Goal: Task Accomplishment & Management: Manage account settings

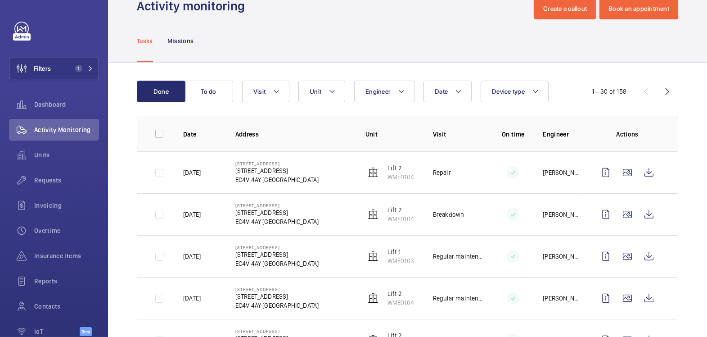
scroll to position [8, 0]
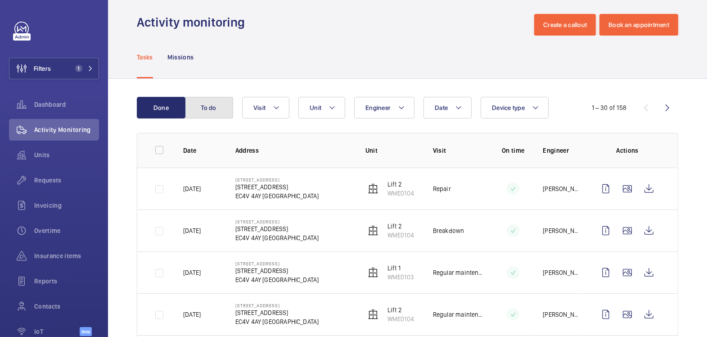
click at [206, 105] on button "To do" at bounding box center [209, 108] width 49 height 22
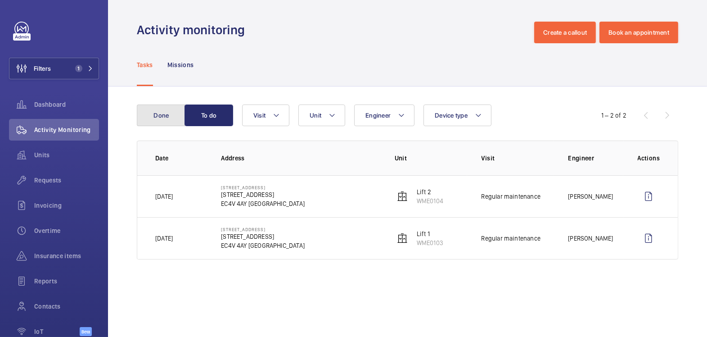
click at [155, 107] on button "Done" at bounding box center [161, 115] width 49 height 22
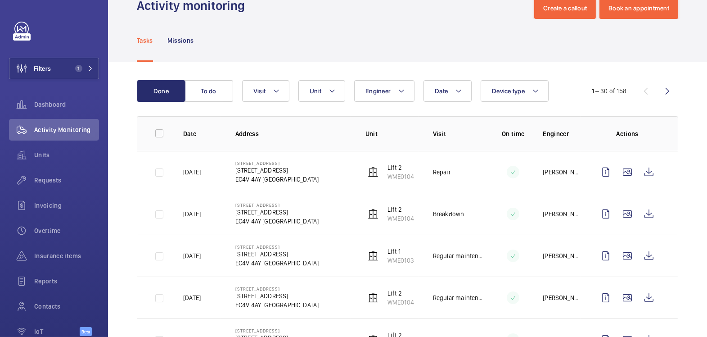
scroll to position [27, 0]
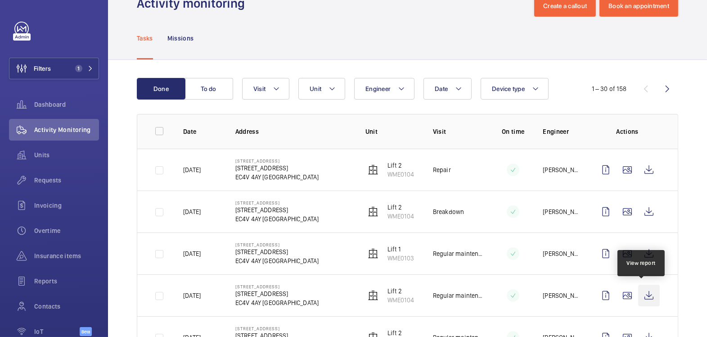
click at [642, 294] on wm-front-icon-button at bounding box center [649, 296] width 22 height 22
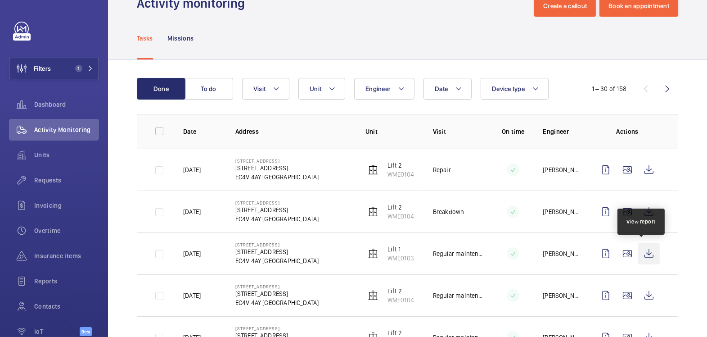
click at [644, 255] on wm-front-icon-button at bounding box center [649, 254] width 22 height 22
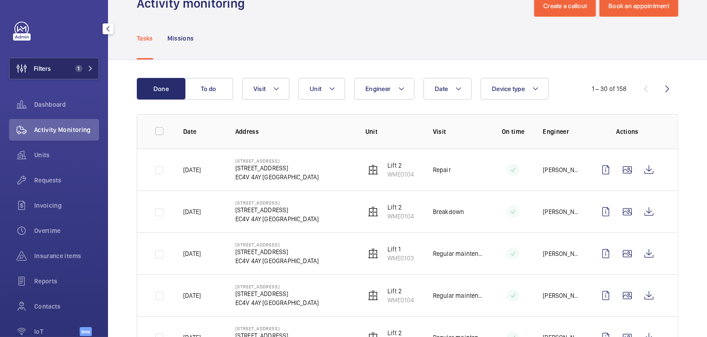
click at [72, 69] on span "1" at bounding box center [77, 68] width 11 height 7
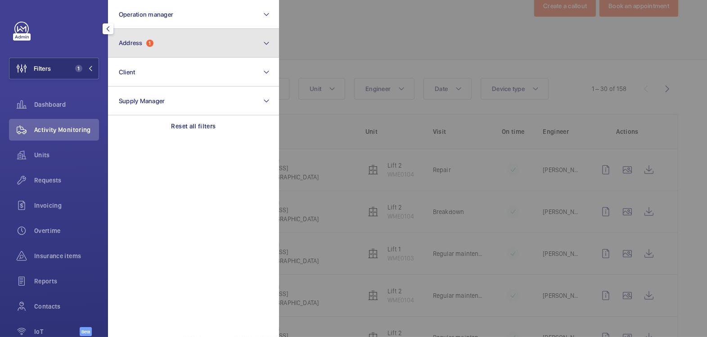
click at [164, 36] on button "Address 1" at bounding box center [193, 43] width 171 height 29
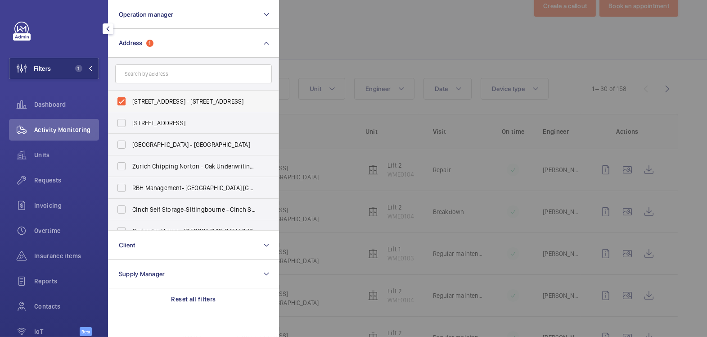
click at [148, 104] on span "77 Queen Victoria Street - 77 Queen Victoria Street, LONDON EC4V 4AY" at bounding box center [194, 101] width 124 height 9
click at [131, 104] on input "77 Queen Victoria Street - 77 Queen Victoria Street, LONDON EC4V 4AY" at bounding box center [122, 101] width 18 height 18
checkbox input "false"
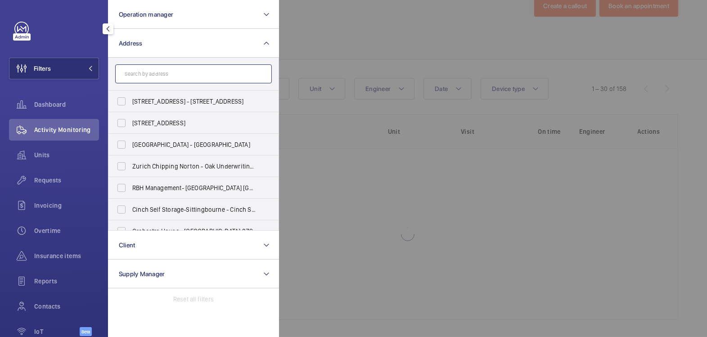
click at [164, 72] on input "text" at bounding box center [193, 73] width 157 height 19
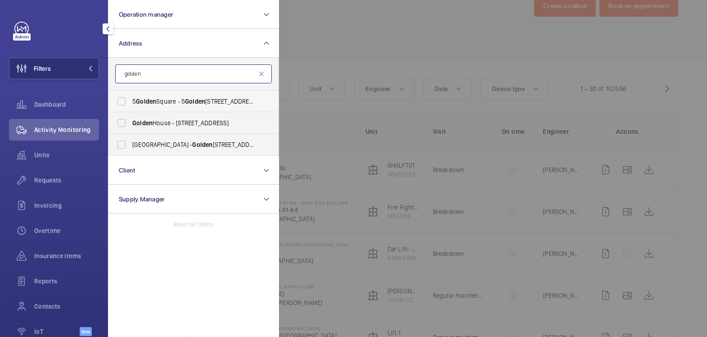
type input "golden"
click at [148, 104] on span "Golden" at bounding box center [146, 101] width 20 height 7
click at [131, 104] on input "5 Golden Square - 5 Golden Square, LONDON W1F 9BS" at bounding box center [122, 101] width 18 height 18
checkbox input "true"
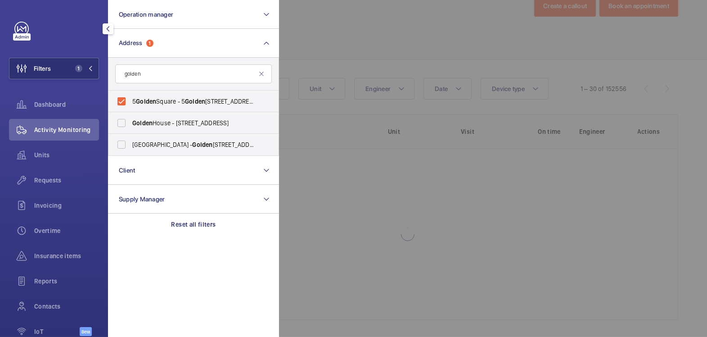
click at [400, 29] on div at bounding box center [632, 168] width 707 height 337
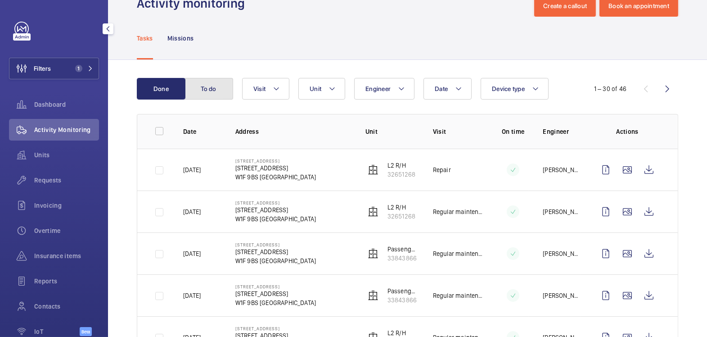
click at [215, 94] on button "To do" at bounding box center [209, 89] width 49 height 22
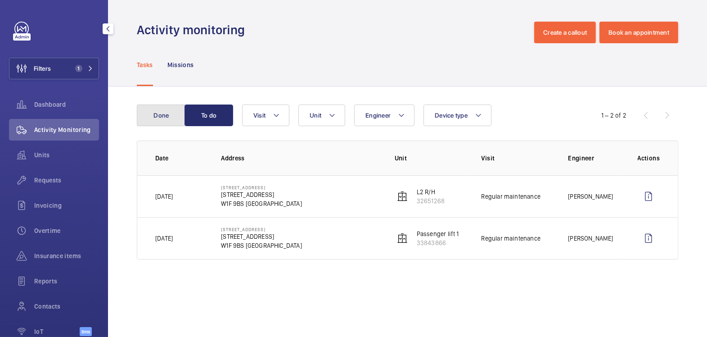
click at [158, 118] on button "Done" at bounding box center [161, 115] width 49 height 22
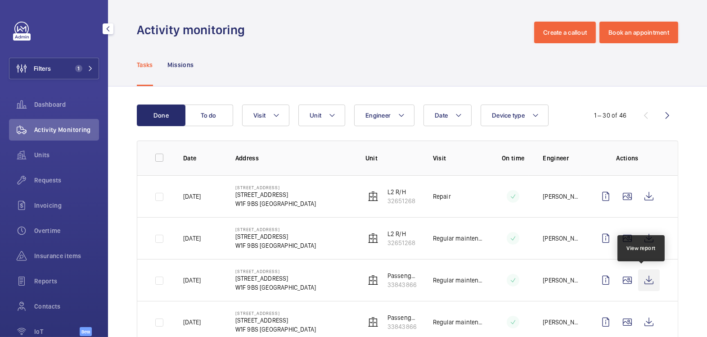
click at [646, 281] on wm-front-icon-button at bounding box center [649, 280] width 22 height 22
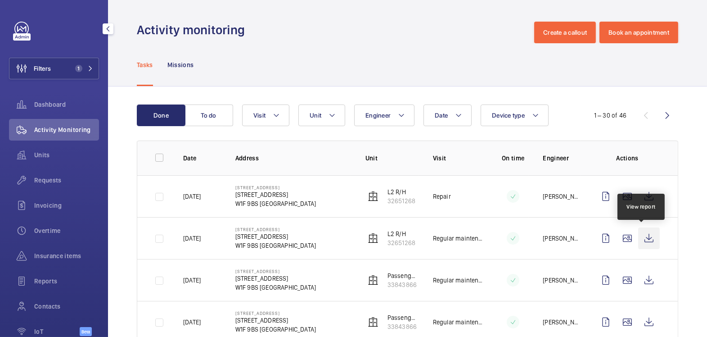
click at [641, 241] on wm-front-icon-button at bounding box center [649, 238] width 22 height 22
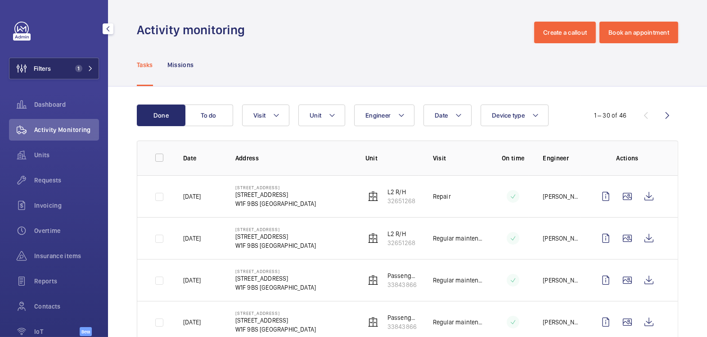
click at [75, 68] on span "1" at bounding box center [78, 68] width 7 height 7
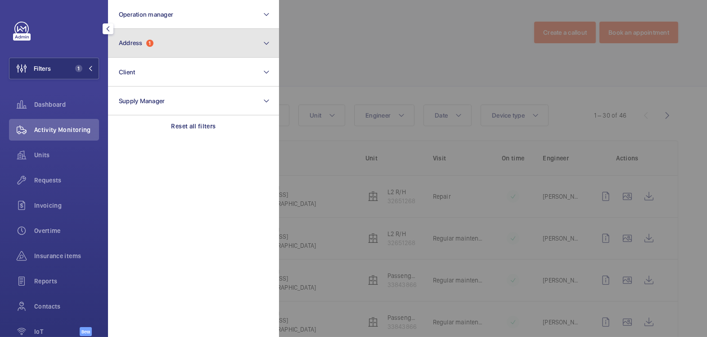
click at [156, 48] on button "Address 1" at bounding box center [193, 43] width 171 height 29
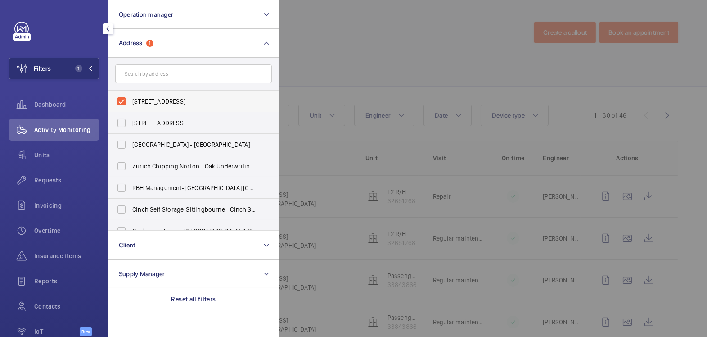
click at [143, 102] on span "5 Golden Square - 5 Golden Square, LONDON W1F 9BS" at bounding box center [194, 101] width 124 height 9
click at [131, 102] on input "5 Golden Square - 5 Golden Square, LONDON W1F 9BS" at bounding box center [122, 101] width 18 height 18
checkbox input "false"
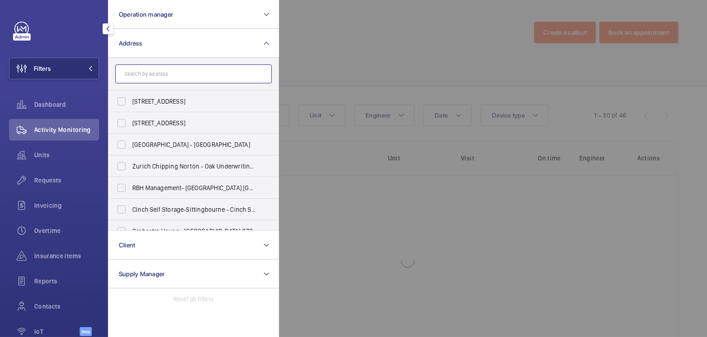
click at [154, 78] on input "text" at bounding box center [193, 73] width 157 height 19
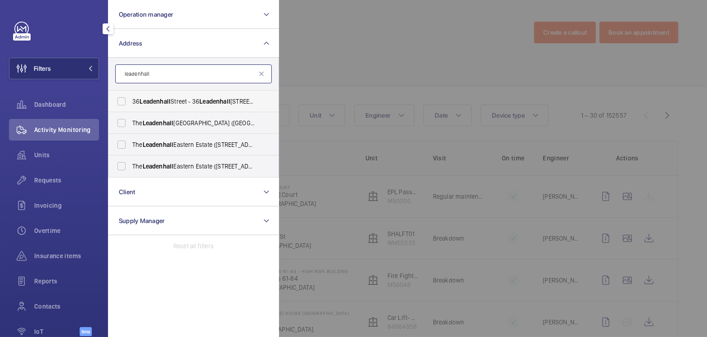
type input "leadenhall"
click at [179, 103] on span "36 Leadenhall Street - 36 Leadenhall St, LONDON EC3A 1AT" at bounding box center [194, 101] width 124 height 9
click at [131, 103] on input "36 Leadenhall Street - 36 Leadenhall St, LONDON EC3A 1AT" at bounding box center [122, 101] width 18 height 18
checkbox input "true"
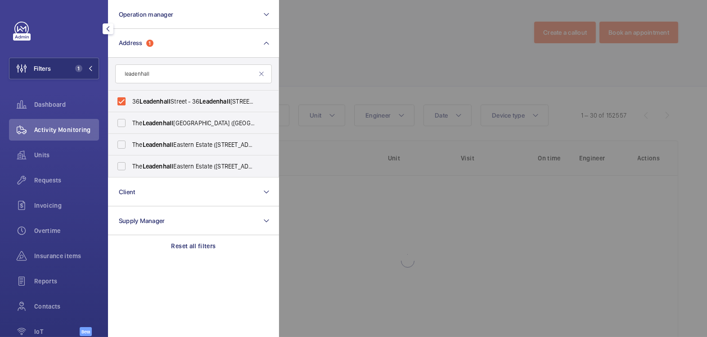
click at [330, 63] on div at bounding box center [632, 168] width 707 height 337
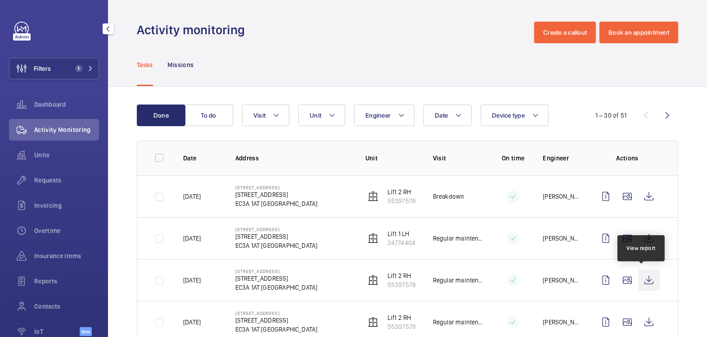
click at [643, 277] on wm-front-icon-button at bounding box center [649, 280] width 22 height 22
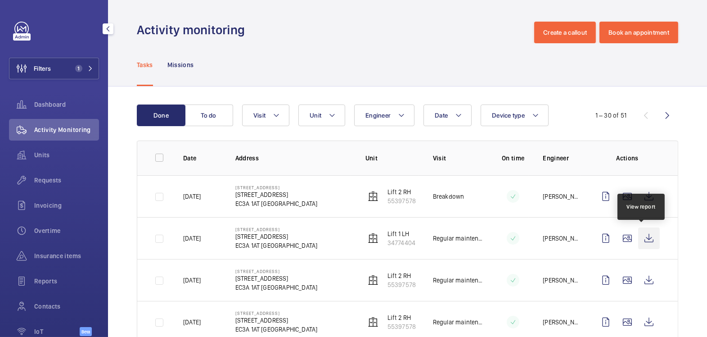
click at [638, 239] on wm-front-icon-button at bounding box center [649, 238] width 22 height 22
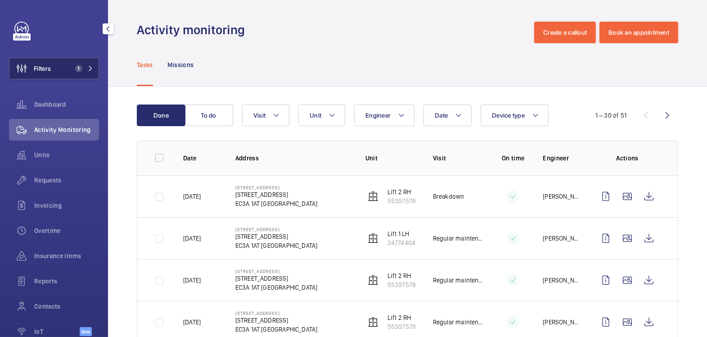
click at [60, 67] on button "Filters 1" at bounding box center [54, 69] width 90 height 22
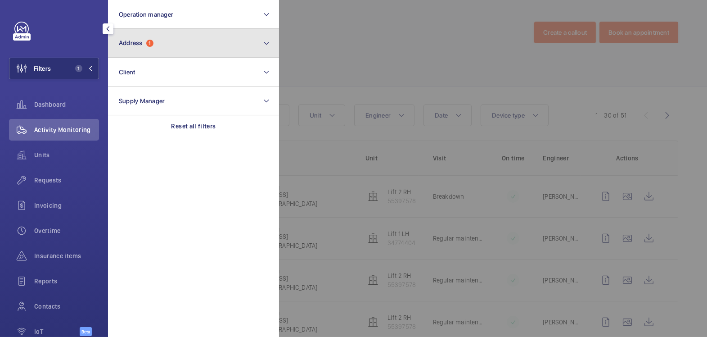
click at [136, 49] on button "Address 1" at bounding box center [193, 43] width 171 height 29
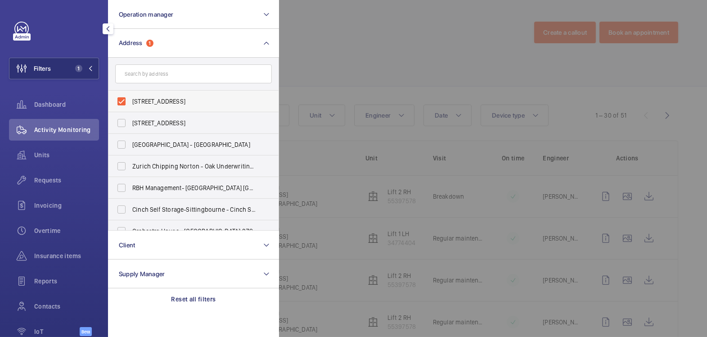
click at [132, 96] on label "36 Leadenhall Street - 36 Leadenhall St, LONDON EC3A 1AT" at bounding box center [187, 102] width 157 height 22
click at [131, 96] on input "36 Leadenhall Street - 36 Leadenhall St, LONDON EC3A 1AT" at bounding box center [122, 101] width 18 height 18
checkbox input "false"
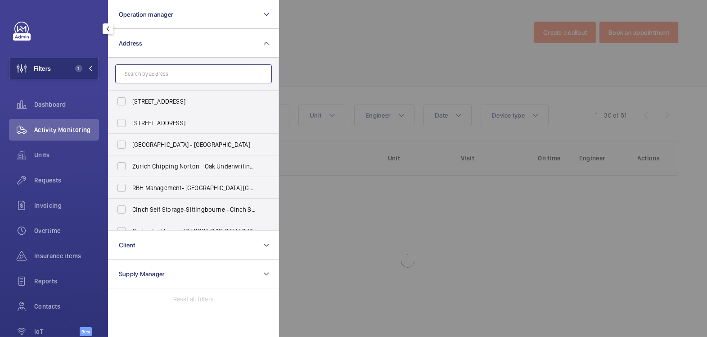
click at [152, 73] on input "text" at bounding box center [193, 73] width 157 height 19
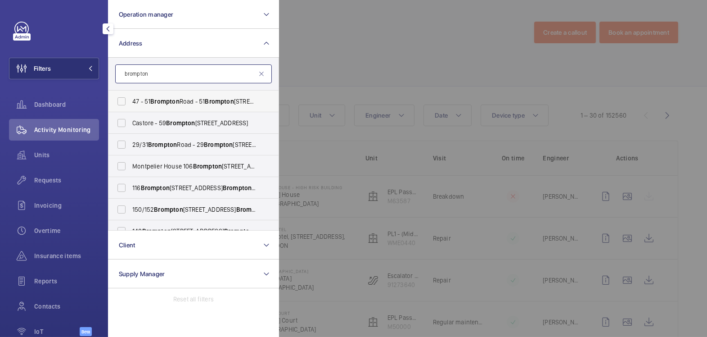
type input "brompton"
click at [157, 100] on span "Brompton" at bounding box center [164, 101] width 29 height 7
click at [131, 100] on input "47 - 51 Brompton Road - 51 Brompton Rd, LONDON SW3 1DE" at bounding box center [122, 101] width 18 height 18
checkbox input "true"
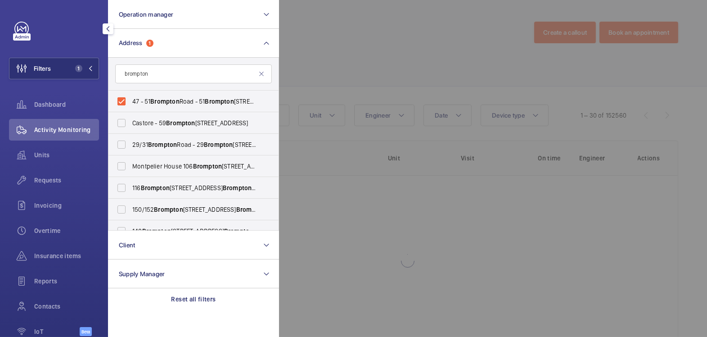
click at [374, 49] on div at bounding box center [632, 168] width 707 height 337
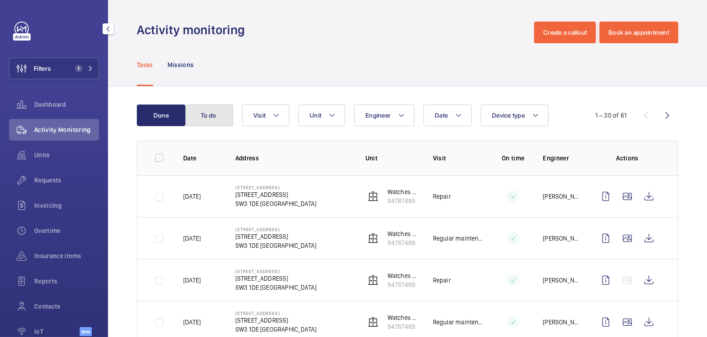
click at [216, 121] on button "To do" at bounding box center [209, 115] width 49 height 22
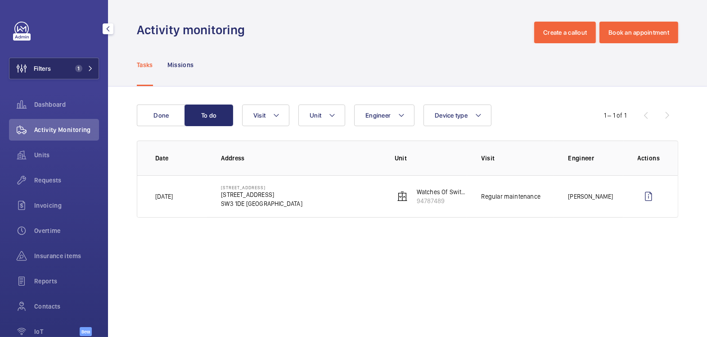
click at [72, 71] on span "1" at bounding box center [77, 68] width 11 height 7
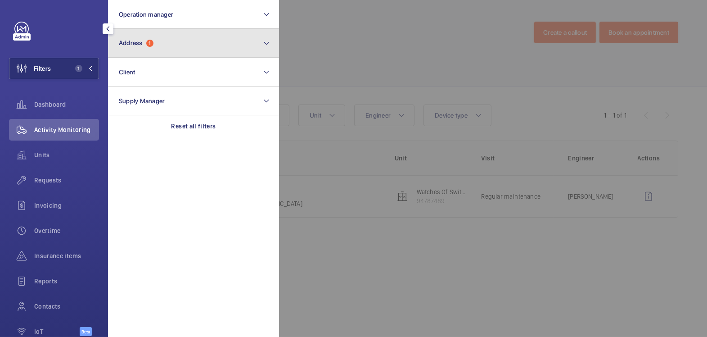
click at [172, 53] on button "Address 1" at bounding box center [193, 43] width 171 height 29
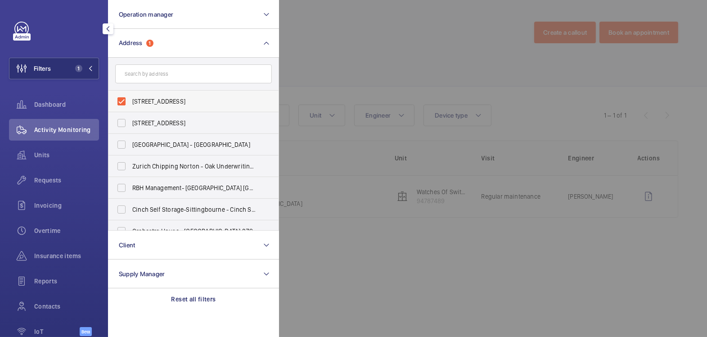
click at [147, 106] on label "47 - 51 Brompton Road - 51 Brompton Rd, LONDON SW3 1DE" at bounding box center [187, 102] width 157 height 22
click at [131, 106] on input "47 - 51 Brompton Road - 51 Brompton Rd, LONDON SW3 1DE" at bounding box center [122, 101] width 18 height 18
checkbox input "false"
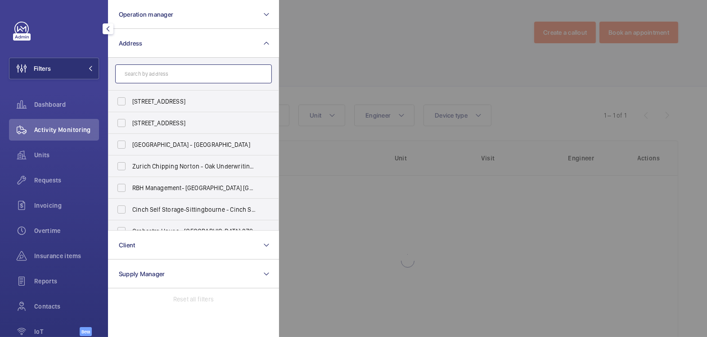
click at [149, 72] on input "text" at bounding box center [193, 73] width 157 height 19
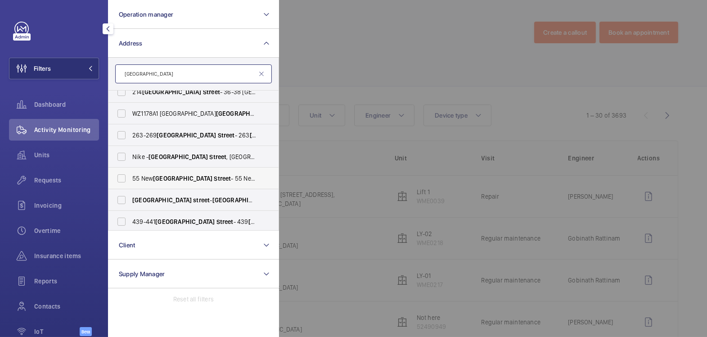
scroll to position [33, 0]
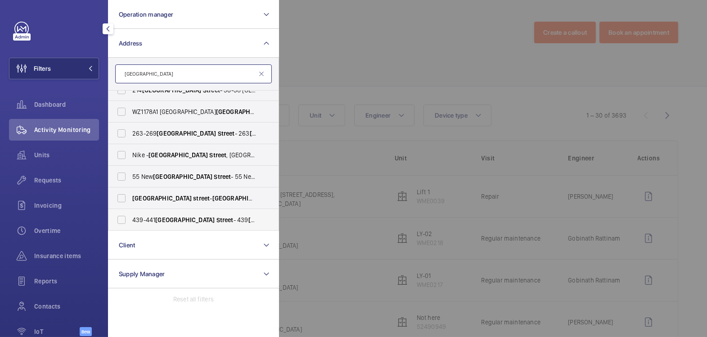
type input "oxford street"
click at [169, 216] on span "Oxford" at bounding box center [184, 219] width 59 height 7
click at [131, 215] on input "439-441 Oxford Street - 439 Oxford St, LONDON W1C 2PN" at bounding box center [122, 220] width 18 height 18
checkbox input "true"
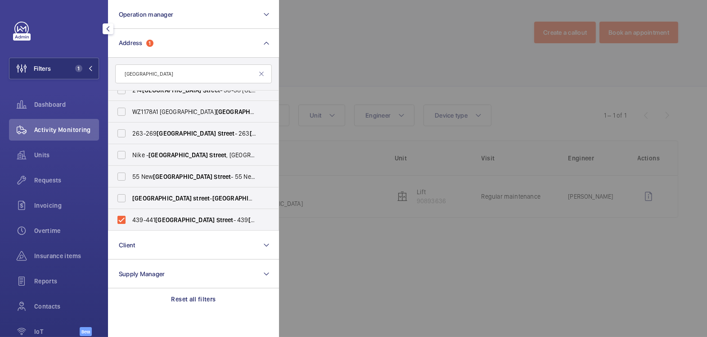
click at [355, 49] on div at bounding box center [632, 168] width 707 height 337
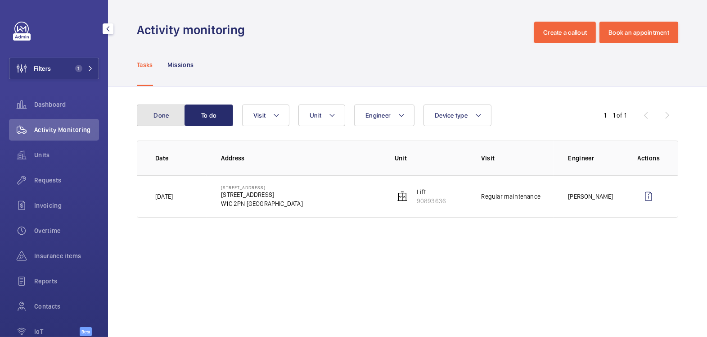
click at [159, 121] on button "Done" at bounding box center [161, 115] width 49 height 22
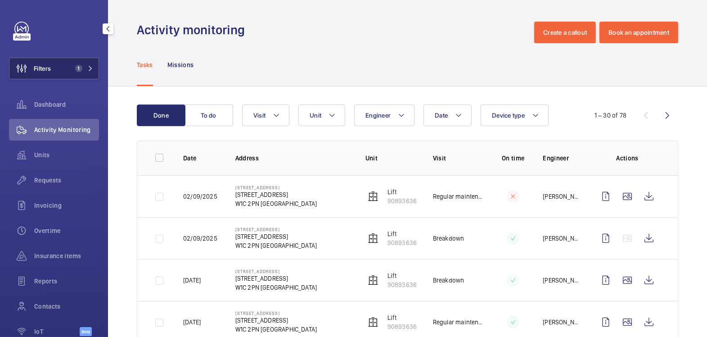
click at [52, 67] on button "Filters 1" at bounding box center [54, 69] width 90 height 22
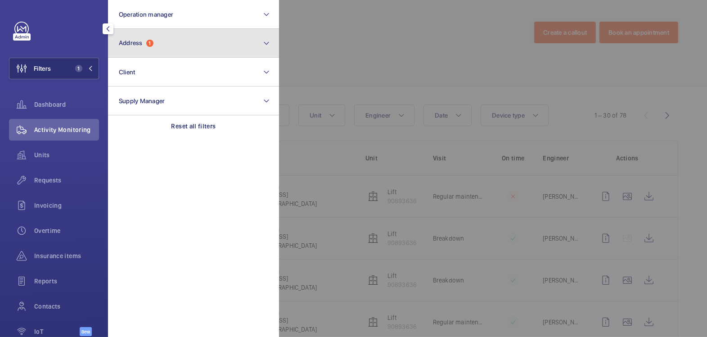
drag, startPoint x: 149, startPoint y: 43, endPoint x: 153, endPoint y: 48, distance: 7.0
click at [149, 43] on span "1" at bounding box center [149, 43] width 7 height 7
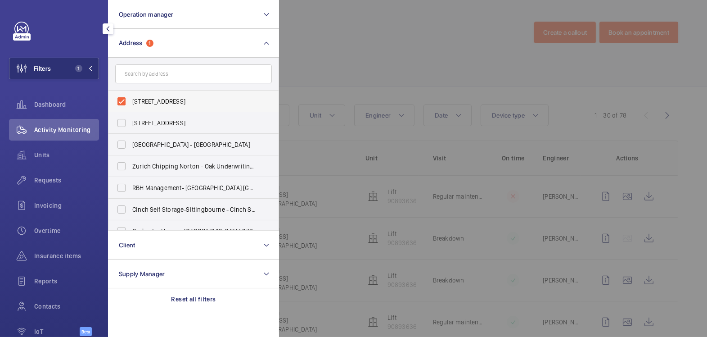
click at [146, 107] on label "439-441 Oxford Street - 439 Oxford St, LONDON W1C 2PN" at bounding box center [187, 102] width 157 height 22
click at [131, 107] on input "439-441 Oxford Street - 439 Oxford St, LONDON W1C 2PN" at bounding box center [122, 101] width 18 height 18
checkbox input "false"
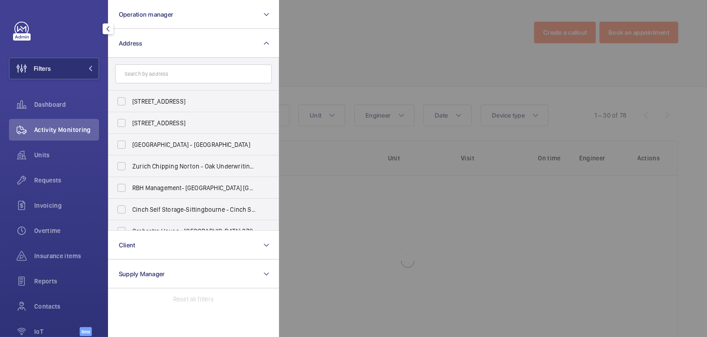
click at [348, 47] on div at bounding box center [632, 168] width 707 height 337
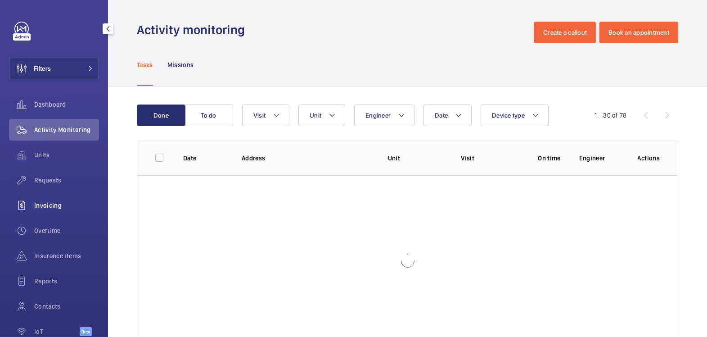
click at [59, 208] on span "Invoicing" at bounding box center [66, 205] width 65 height 9
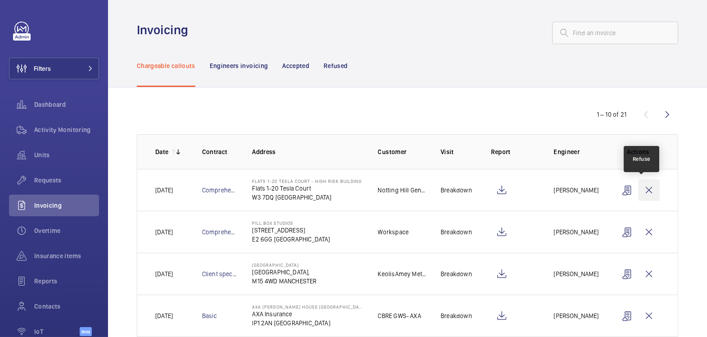
click at [640, 189] on wm-front-icon-button at bounding box center [649, 190] width 22 height 22
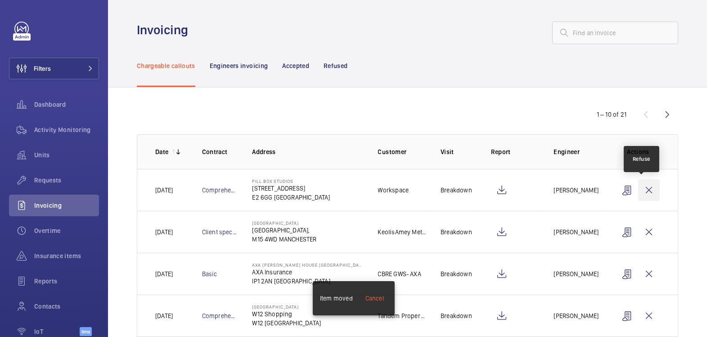
click at [642, 189] on wm-front-icon-button at bounding box center [649, 190] width 22 height 22
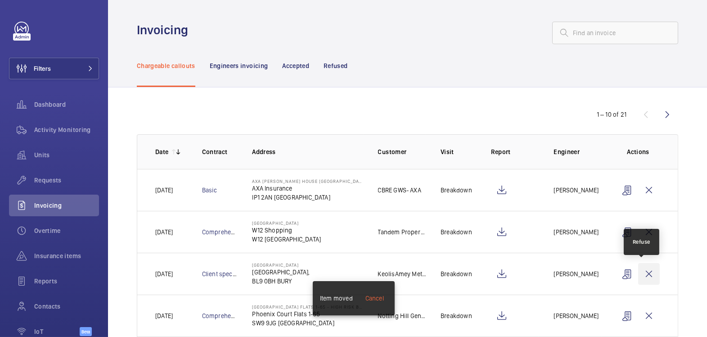
click at [641, 273] on wm-front-icon-button at bounding box center [649, 274] width 22 height 22
click at [642, 273] on wm-front-icon-button at bounding box center [649, 274] width 22 height 22
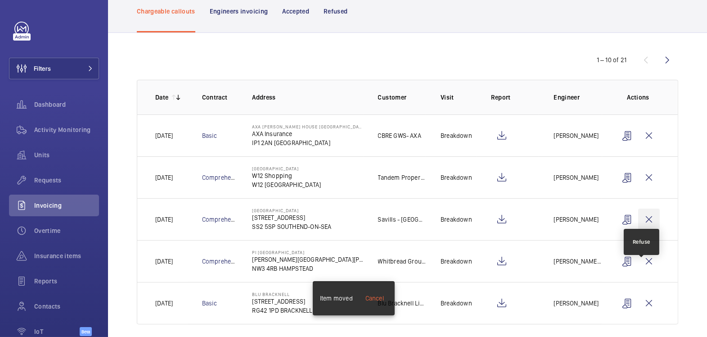
scroll to position [61, 0]
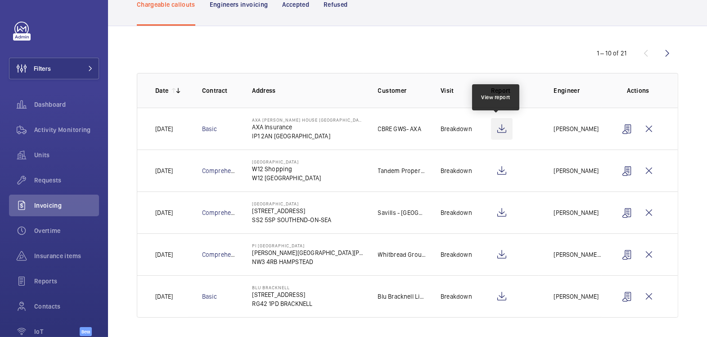
click at [496, 130] on wm-front-icon-button at bounding box center [502, 129] width 22 height 22
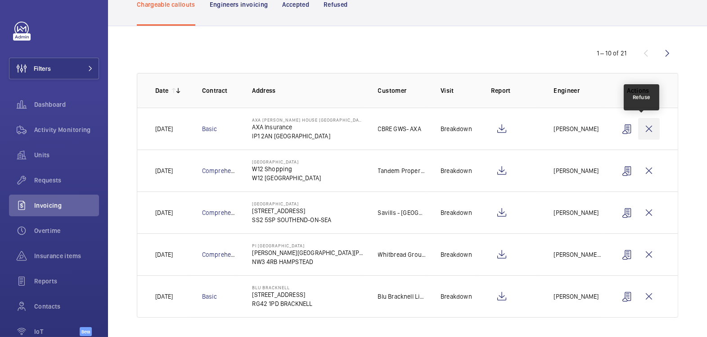
click at [647, 129] on wm-front-icon-button at bounding box center [649, 129] width 22 height 22
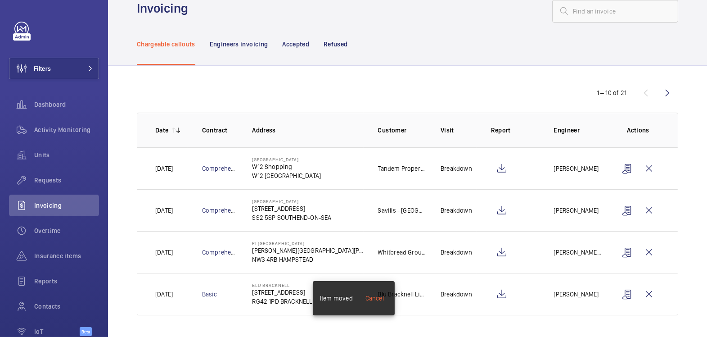
scroll to position [20, 0]
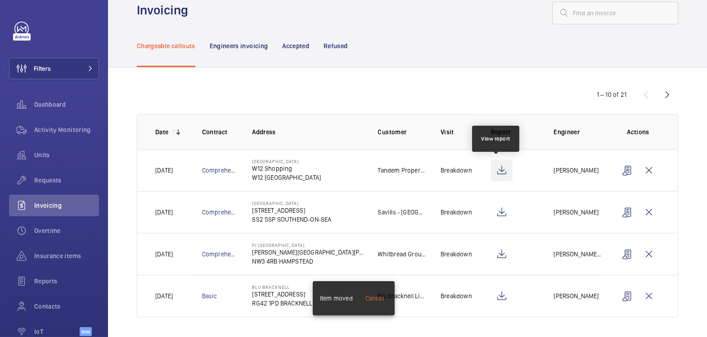
click at [499, 168] on wm-front-icon-button at bounding box center [502, 170] width 22 height 22
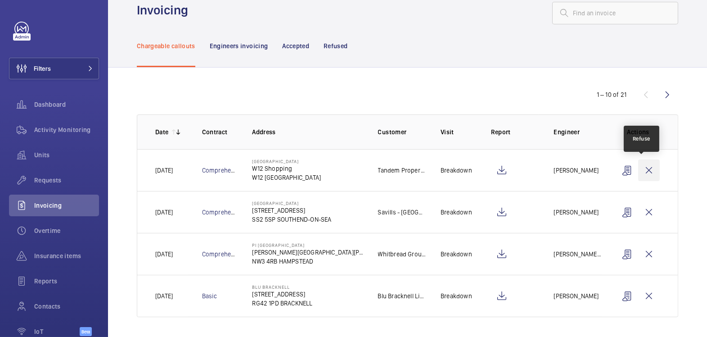
click at [641, 174] on wm-front-icon-button at bounding box center [649, 170] width 22 height 22
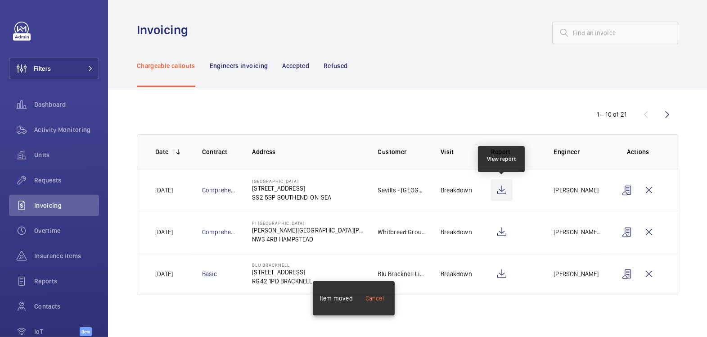
click at [503, 190] on wm-front-icon-button at bounding box center [502, 190] width 22 height 22
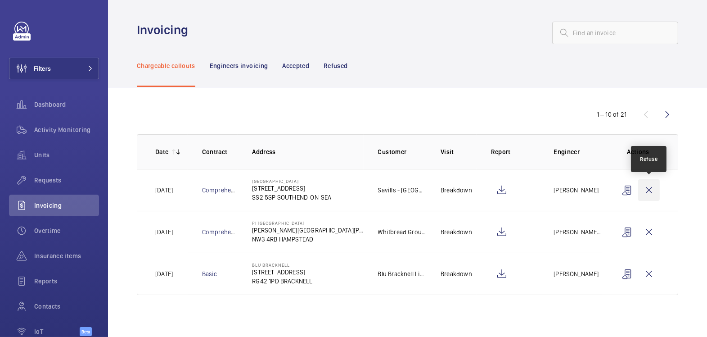
click at [645, 187] on wm-front-icon-button at bounding box center [649, 190] width 22 height 22
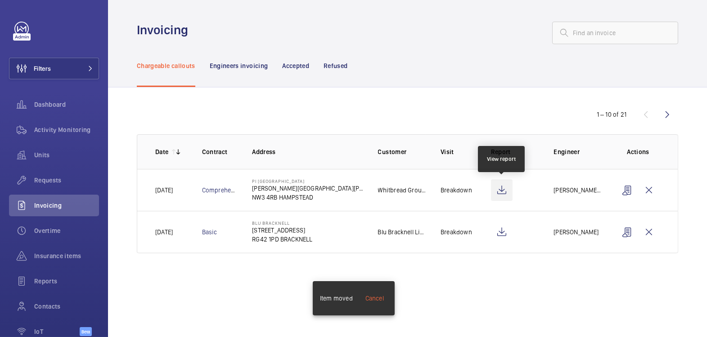
click at [507, 191] on wm-front-icon-button at bounding box center [502, 190] width 22 height 22
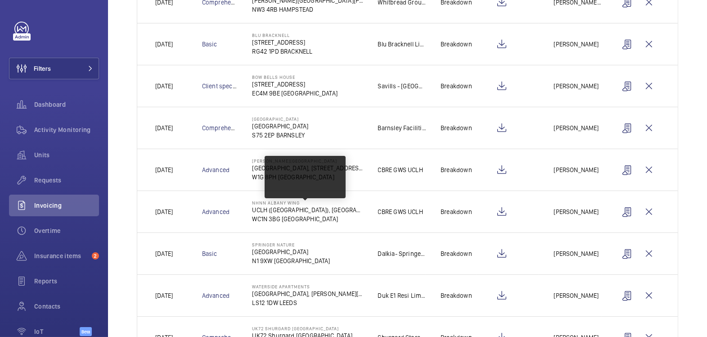
scroll to position [99, 0]
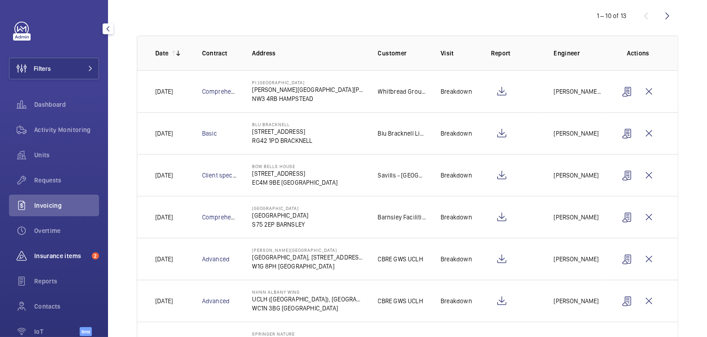
click at [59, 262] on div "Insurance items 2" at bounding box center [54, 256] width 90 height 22
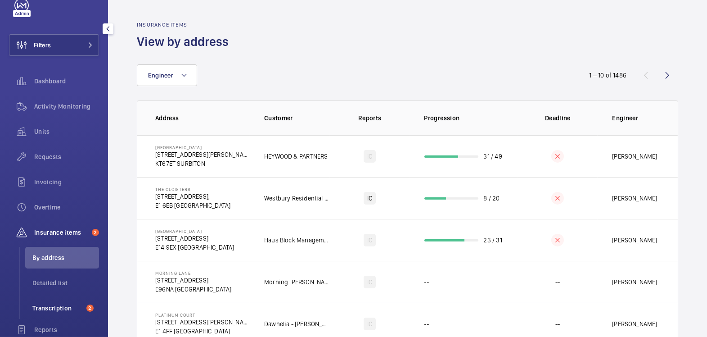
scroll to position [41, 0]
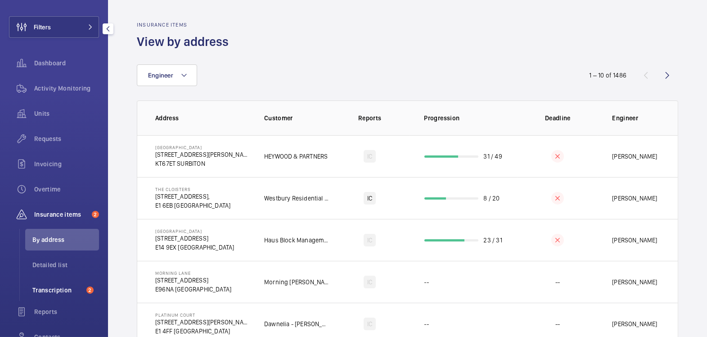
click at [64, 292] on span "Transcription" at bounding box center [57, 289] width 50 height 9
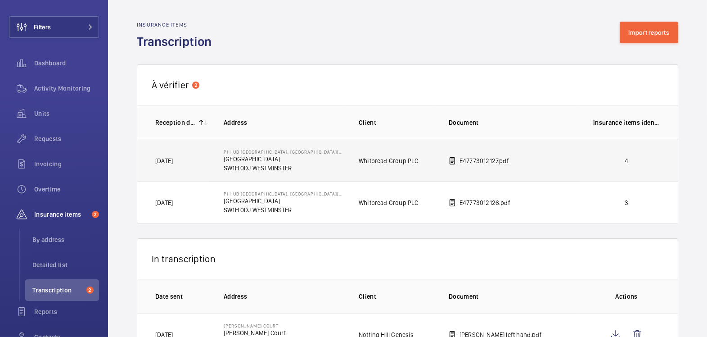
click at [568, 162] on td "E47773012127.pdf" at bounding box center [507, 161] width 145 height 42
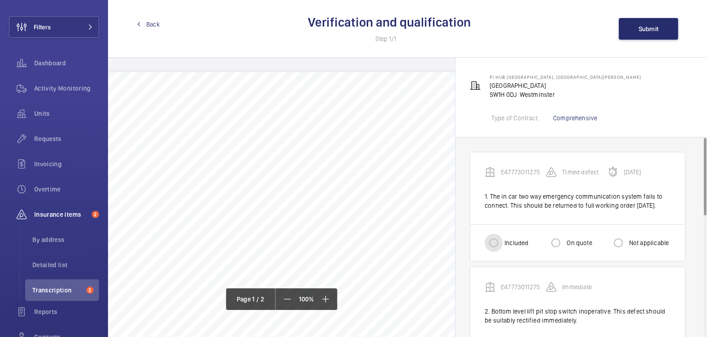
click at [502, 252] on input "Included" at bounding box center [494, 243] width 18 height 18
radio input "true"
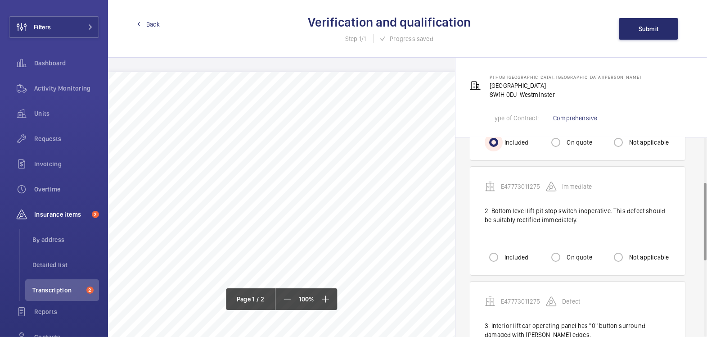
scroll to position [115, 0]
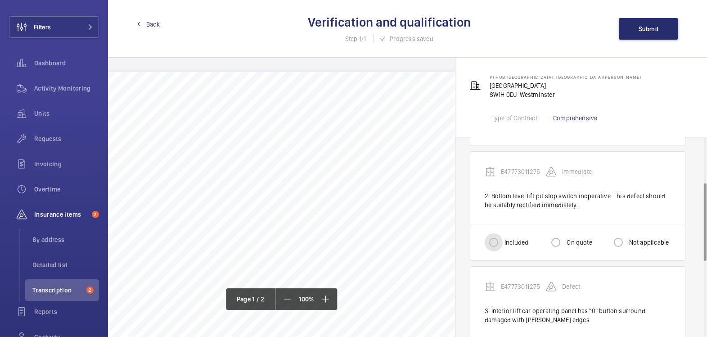
click at [493, 251] on input "Included" at bounding box center [494, 242] width 18 height 18
radio input "true"
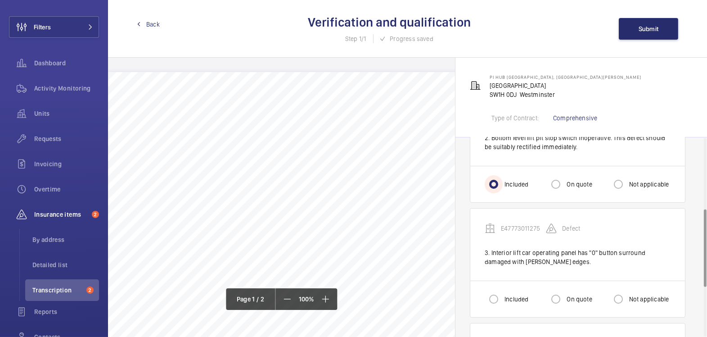
scroll to position [181, 0]
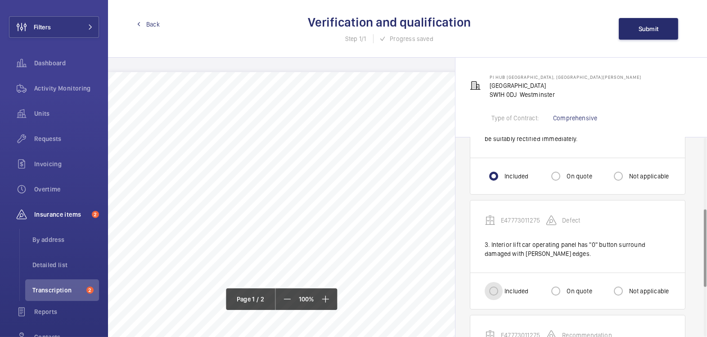
click at [491, 296] on input "Included" at bounding box center [494, 291] width 18 height 18
radio input "true"
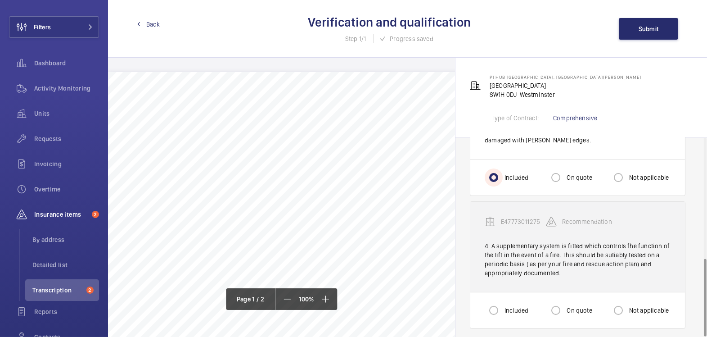
scroll to position [308, 0]
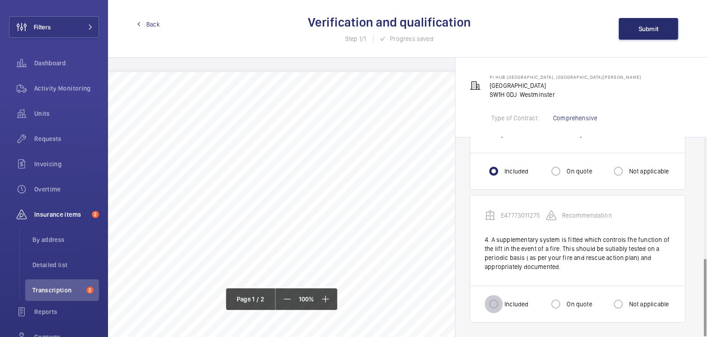
click at [496, 305] on input "Included" at bounding box center [494, 304] width 18 height 18
radio input "true"
click at [635, 30] on button "Submit" at bounding box center [648, 29] width 59 height 22
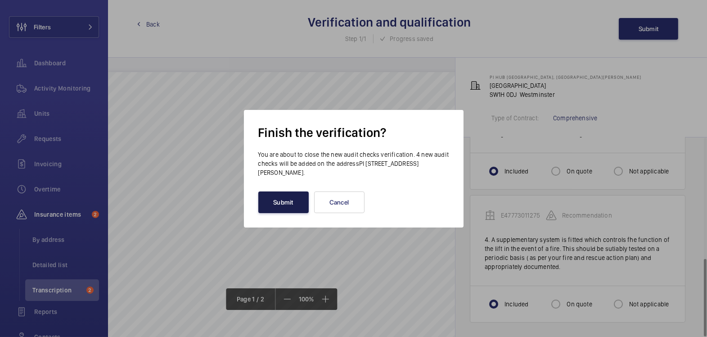
click at [290, 204] on button "Submit" at bounding box center [283, 202] width 50 height 22
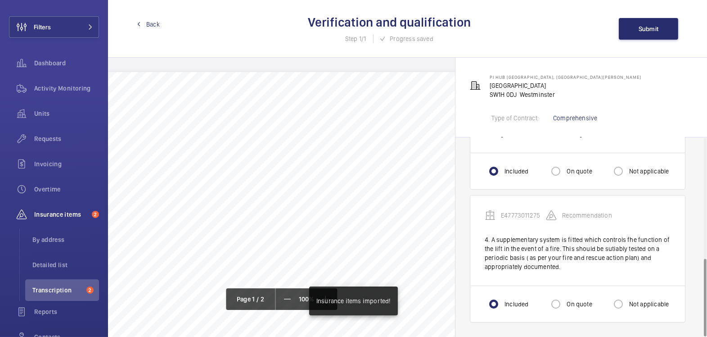
click at [151, 25] on span "Back" at bounding box center [153, 24] width 14 height 9
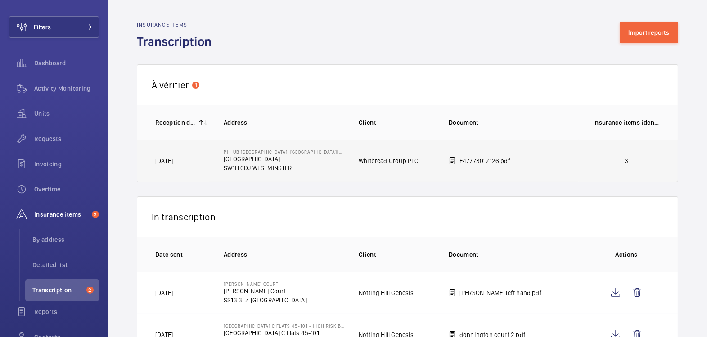
click at [630, 167] on td "3" at bounding box center [628, 161] width 99 height 42
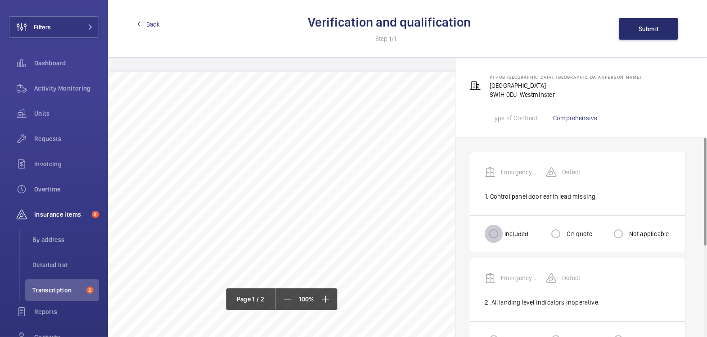
click at [501, 231] on input "Included" at bounding box center [494, 234] width 18 height 18
radio input "true"
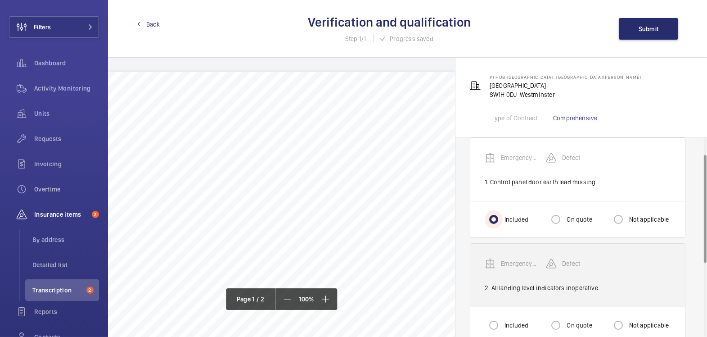
scroll to position [36, 0]
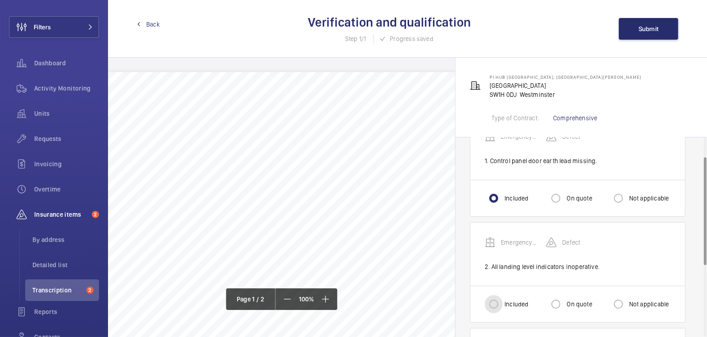
click at [493, 302] on input "Included" at bounding box center [494, 304] width 18 height 18
radio input "true"
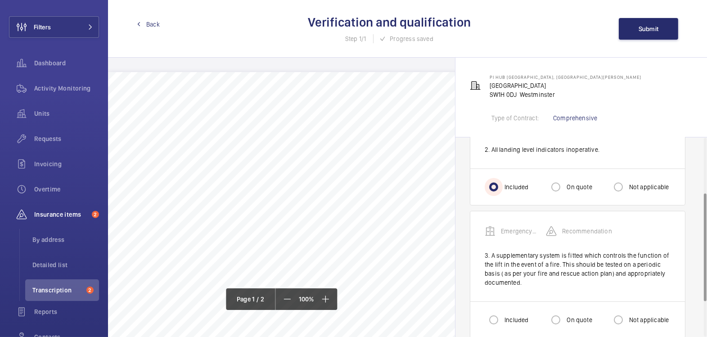
scroll to position [166, 0]
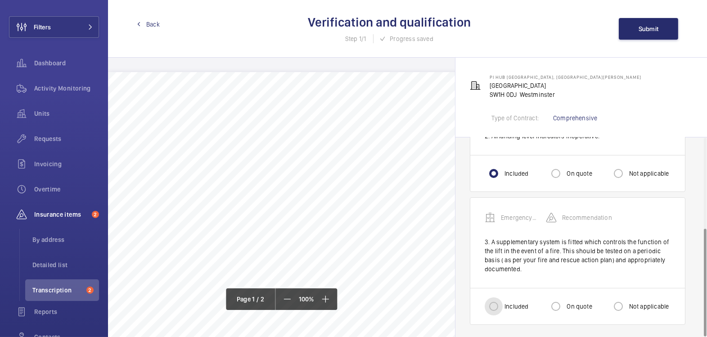
click at [498, 305] on input "Included" at bounding box center [494, 306] width 18 height 18
radio input "true"
click at [644, 37] on button "Submit" at bounding box center [648, 29] width 59 height 22
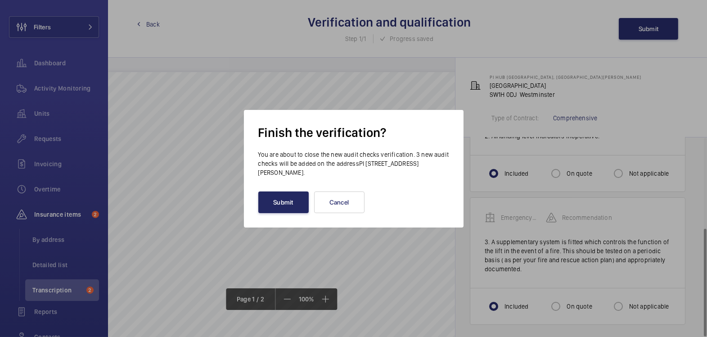
click at [276, 207] on button "Submit" at bounding box center [283, 202] width 50 height 22
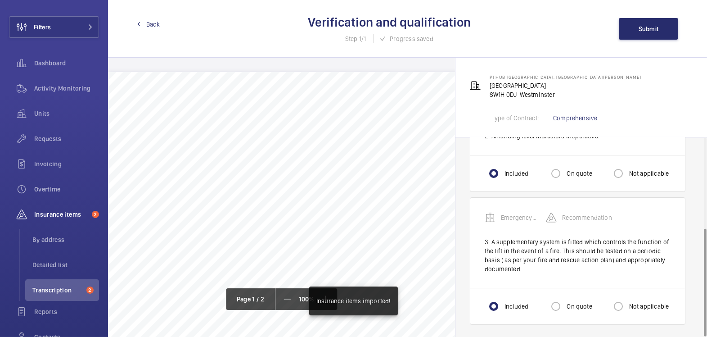
click at [149, 24] on span "Back" at bounding box center [153, 24] width 14 height 9
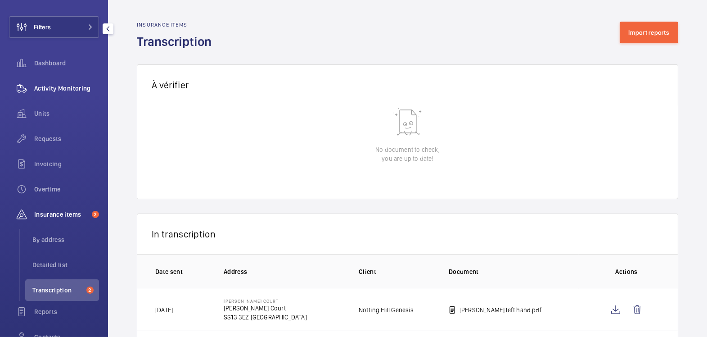
click at [68, 82] on div "Activity Monitoring" at bounding box center [54, 88] width 90 height 22
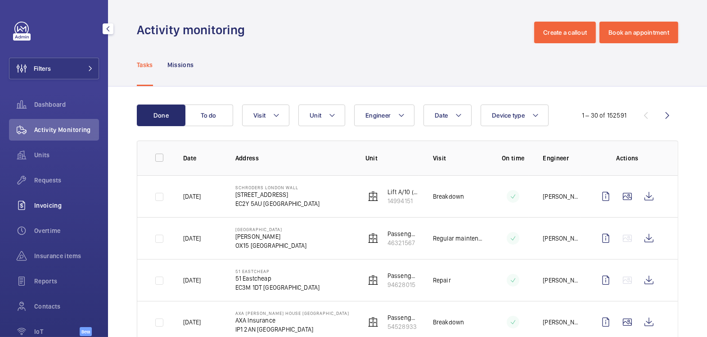
click at [63, 211] on div "Invoicing" at bounding box center [54, 206] width 90 height 22
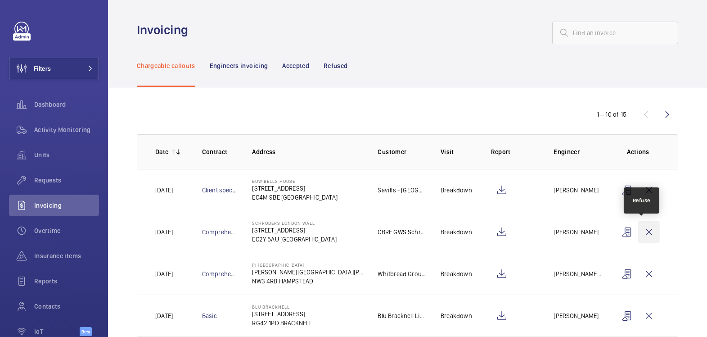
click at [640, 235] on wm-front-icon-button at bounding box center [649, 232] width 22 height 22
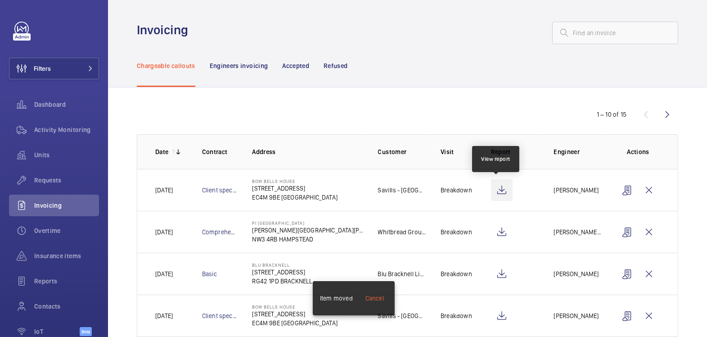
click at [497, 190] on wm-front-icon-button at bounding box center [502, 190] width 22 height 22
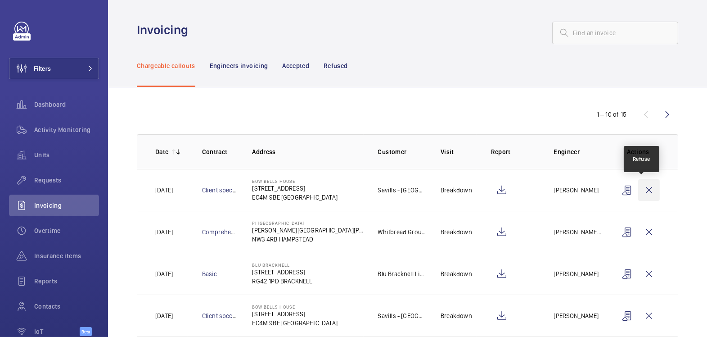
click at [641, 186] on wm-front-icon-button at bounding box center [649, 190] width 22 height 22
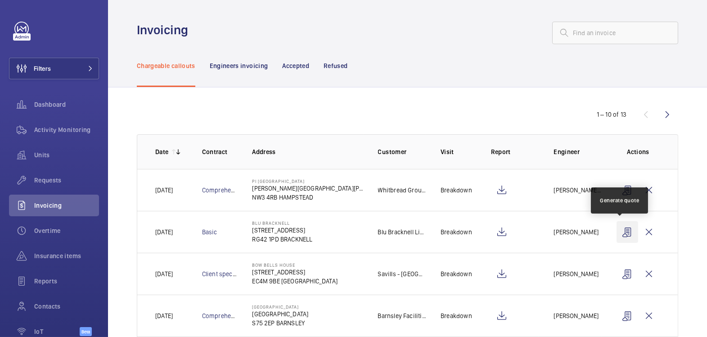
click at [621, 233] on wm-front-icon-button at bounding box center [628, 232] width 22 height 22
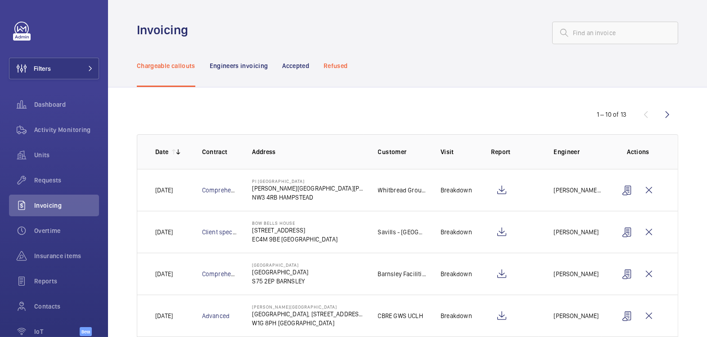
click at [340, 68] on p "Refused" at bounding box center [336, 65] width 24 height 9
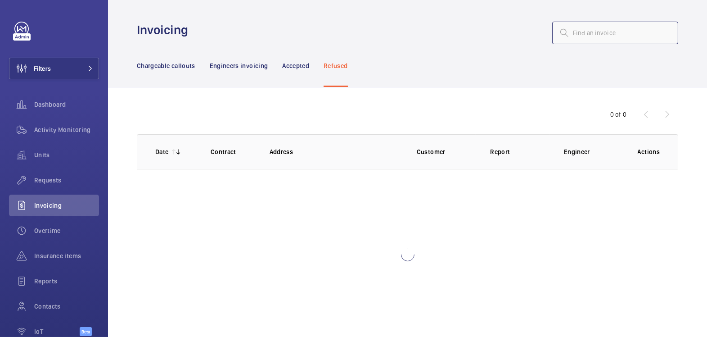
click at [577, 34] on input "text" at bounding box center [615, 33] width 126 height 23
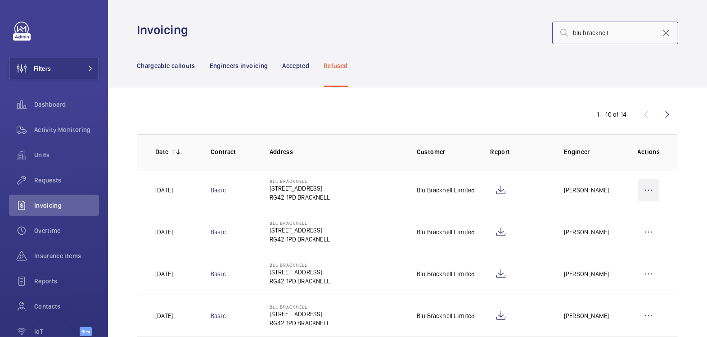
type input "blu bracknell"
click at [640, 189] on wm-front-icon-button at bounding box center [649, 190] width 22 height 22
click at [618, 217] on p "Move to Engineers invoicing" at bounding box center [610, 217] width 80 height 9
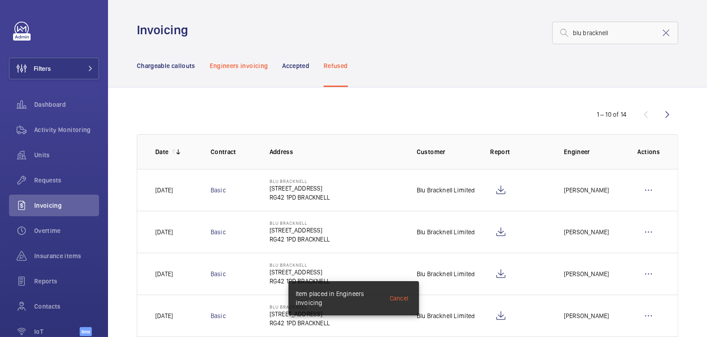
click at [256, 69] on p "Engineers invoicing" at bounding box center [239, 65] width 59 height 9
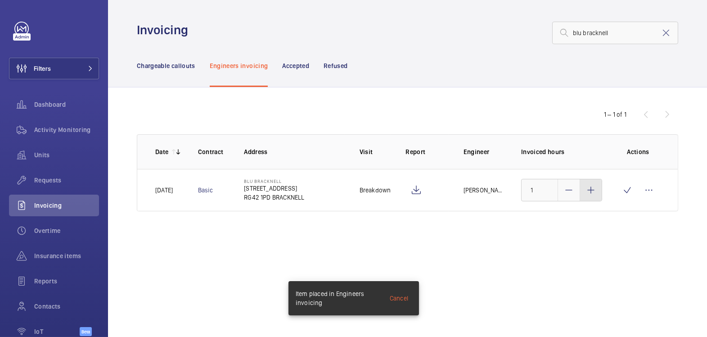
click at [594, 194] on mat-icon at bounding box center [591, 190] width 11 height 11
type input "3"
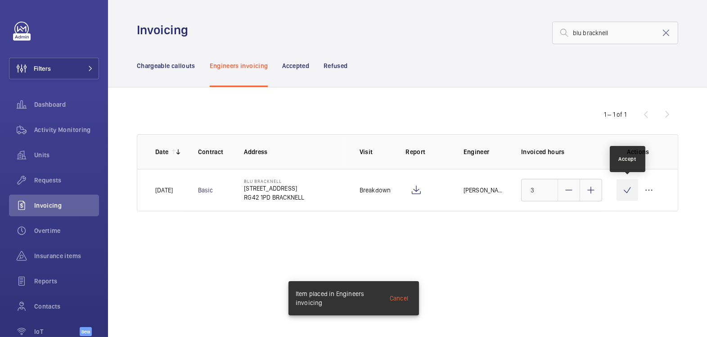
click at [620, 191] on wm-front-icon-button at bounding box center [628, 190] width 22 height 22
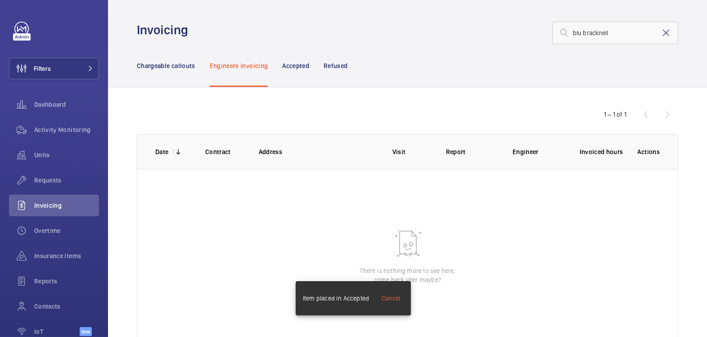
click at [661, 33] on mat-icon at bounding box center [666, 32] width 11 height 11
click at [160, 67] on p "Chargeable callouts" at bounding box center [166, 65] width 59 height 9
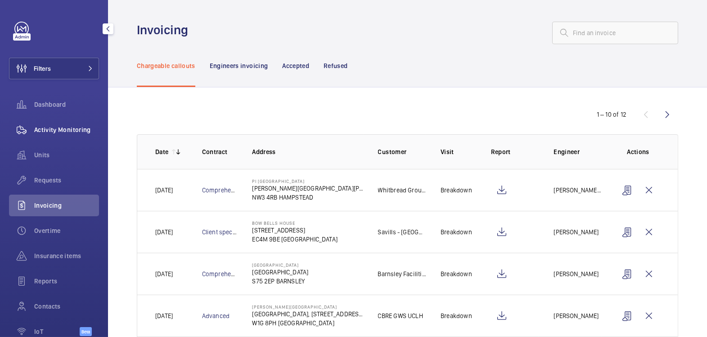
click at [59, 122] on div "Activity Monitoring" at bounding box center [54, 130] width 90 height 22
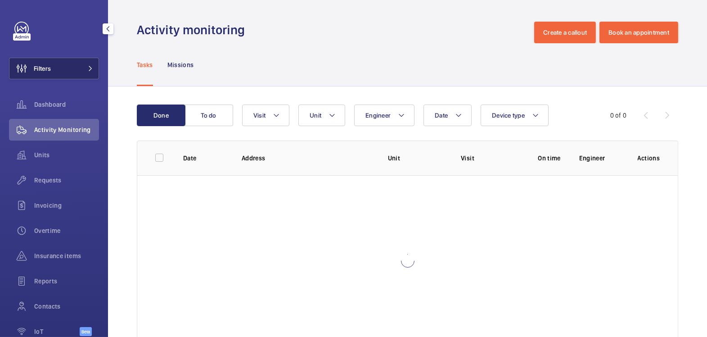
click at [71, 72] on button "Filters" at bounding box center [54, 69] width 90 height 22
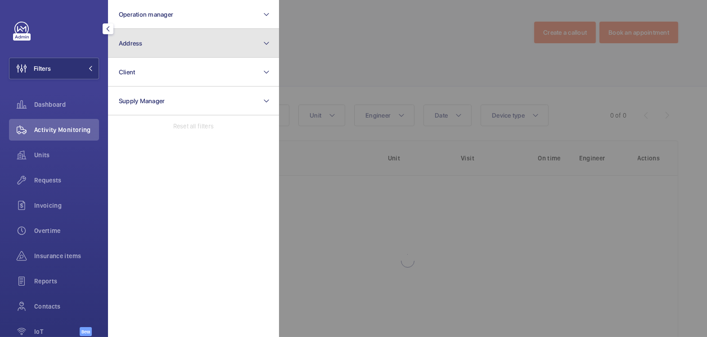
click at [151, 39] on button "Address" at bounding box center [193, 43] width 171 height 29
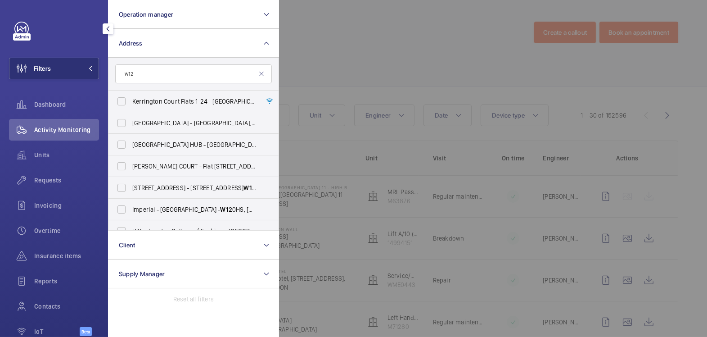
click at [163, 79] on input "w12" at bounding box center [193, 73] width 157 height 19
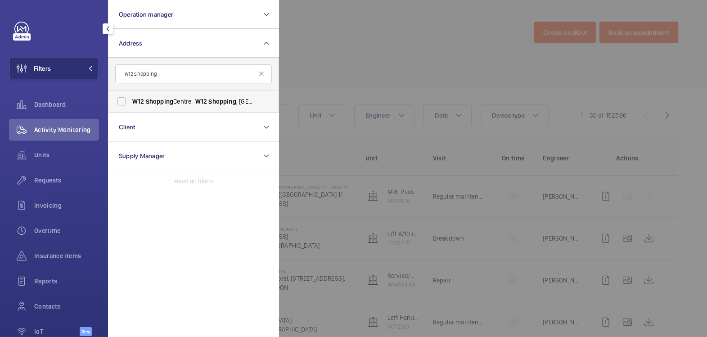
type input "w12 shopping"
click at [142, 95] on label "W12 Shopping Centre - W12 Shopping , LONDON W12 8PP" at bounding box center [187, 102] width 157 height 22
click at [131, 95] on input "W12 Shopping Centre - W12 Shopping , LONDON W12 8PP" at bounding box center [122, 101] width 18 height 18
checkbox input "true"
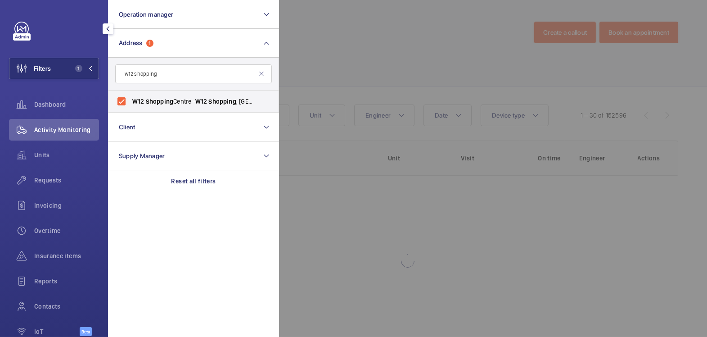
click at [368, 56] on div at bounding box center [632, 168] width 707 height 337
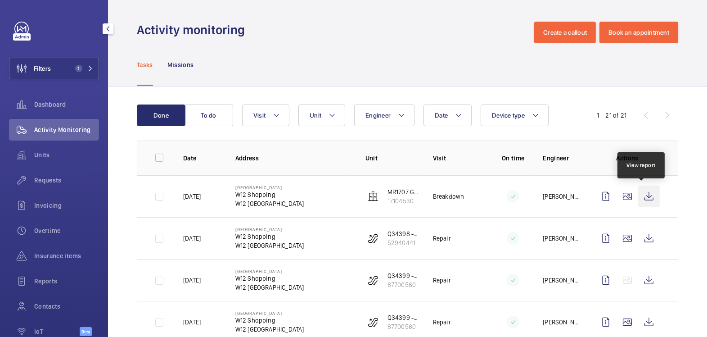
click at [648, 198] on wm-front-icon-button at bounding box center [649, 197] width 22 height 22
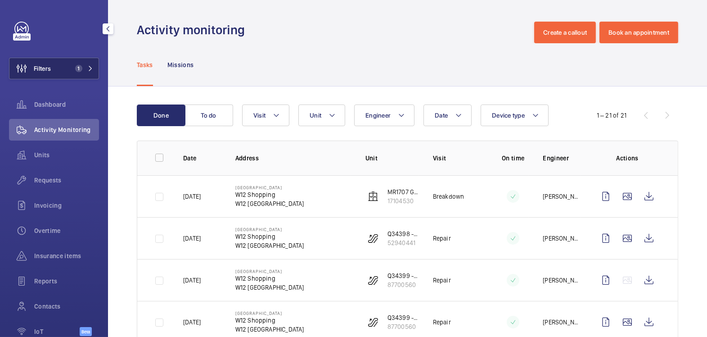
click at [75, 66] on span "1" at bounding box center [78, 68] width 7 height 7
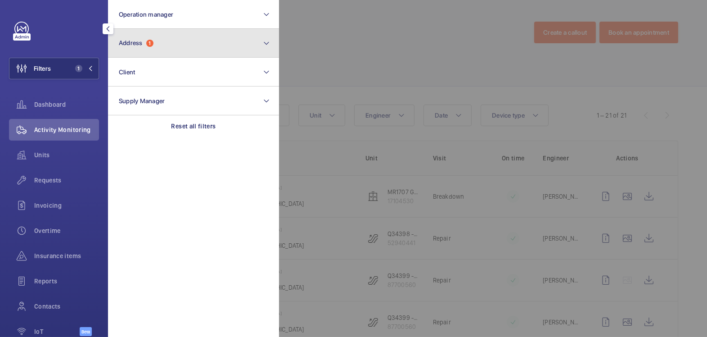
click at [157, 50] on button "Address 1" at bounding box center [193, 43] width 171 height 29
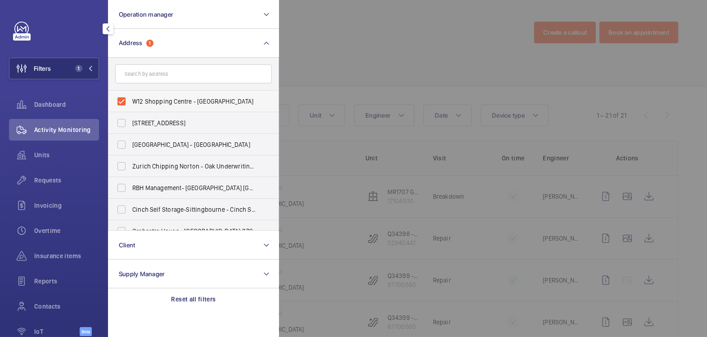
click at [156, 98] on span "W12 Shopping Centre - W12 Shopping, LONDON W12 8PP" at bounding box center [194, 101] width 124 height 9
click at [131, 98] on input "W12 Shopping Centre - W12 Shopping, LONDON W12 8PP" at bounding box center [122, 101] width 18 height 18
checkbox input "false"
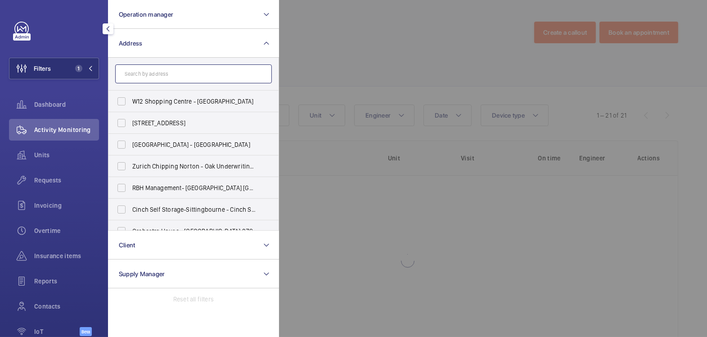
click at [163, 79] on input "text" at bounding box center [193, 73] width 157 height 19
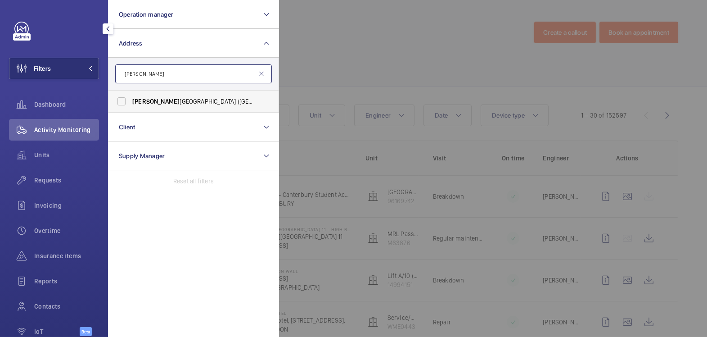
type input "eastman"
click at [174, 98] on span "Eastman Dental Hospital (UCLH) - 47-49 Huntley Street, LONDON WC1E 6DG" at bounding box center [194, 101] width 124 height 9
click at [131, 98] on input "Eastman Dental Hospital (UCLH) - 47-49 Huntley Street, LONDON WC1E 6DG" at bounding box center [122, 101] width 18 height 18
checkbox input "true"
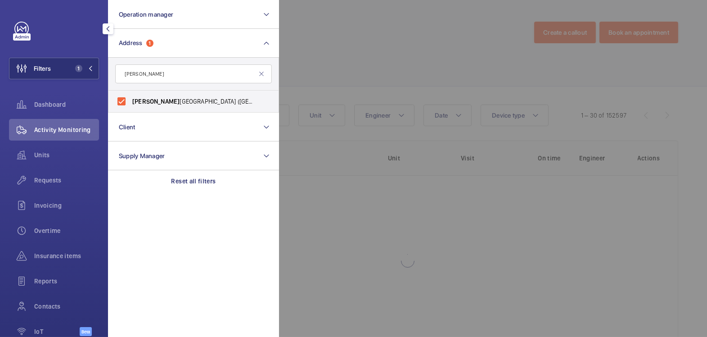
click at [381, 3] on div at bounding box center [632, 168] width 707 height 337
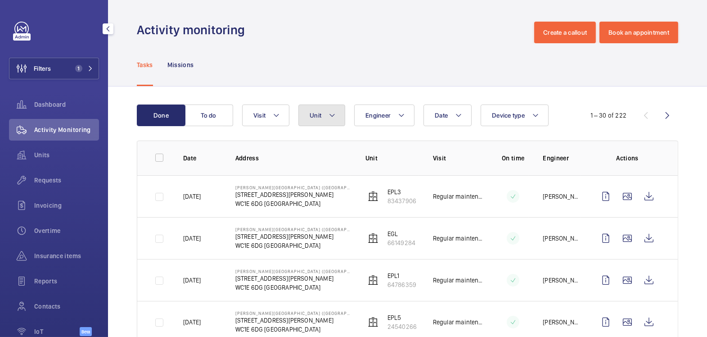
click at [324, 112] on button "Unit" at bounding box center [322, 115] width 47 height 22
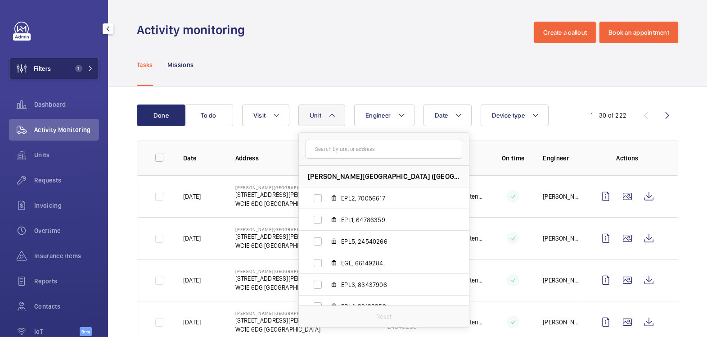
click at [63, 64] on button "Filters 1" at bounding box center [54, 69] width 90 height 22
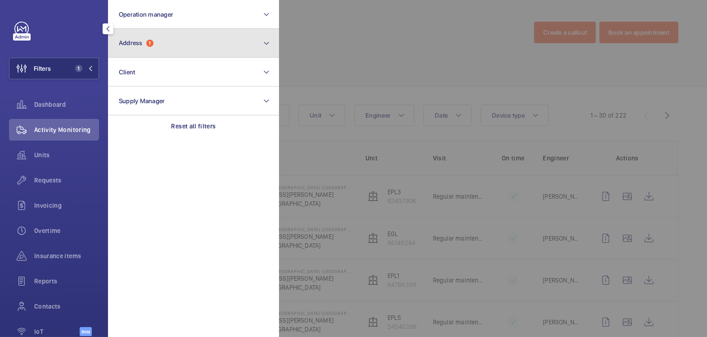
click at [147, 45] on span "Address 1" at bounding box center [136, 43] width 35 height 8
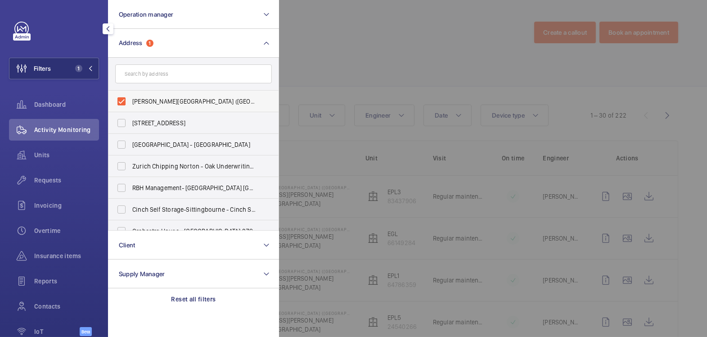
click at [156, 93] on label "Eastman Dental Hospital (UCLH) - 47-49 Huntley Street, LONDON WC1E 6DG" at bounding box center [187, 102] width 157 height 22
click at [131, 93] on input "Eastman Dental Hospital (UCLH) - 47-49 Huntley Street, LONDON WC1E 6DG" at bounding box center [122, 101] width 18 height 18
checkbox input "false"
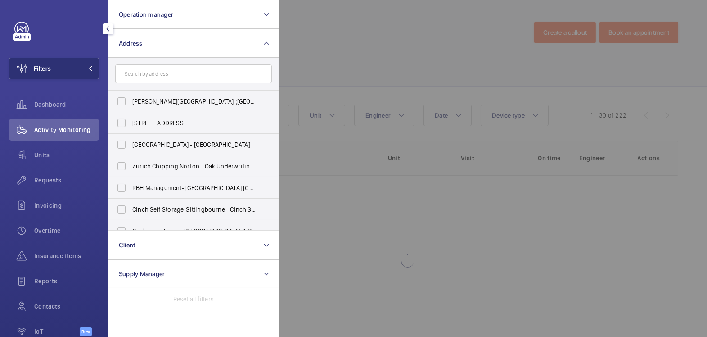
click at [382, 38] on div at bounding box center [632, 168] width 707 height 337
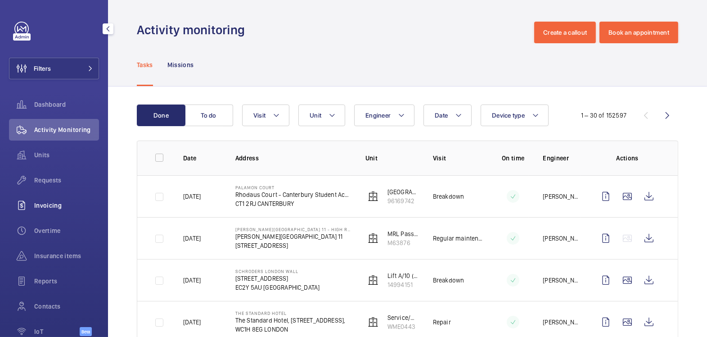
click at [56, 211] on div "Invoicing" at bounding box center [54, 206] width 90 height 22
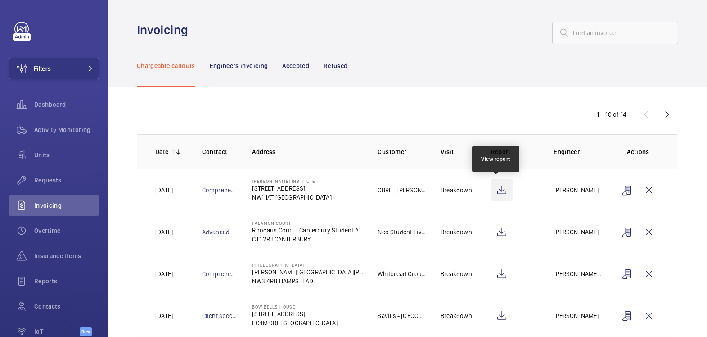
click at [500, 193] on wm-front-icon-button at bounding box center [502, 190] width 22 height 22
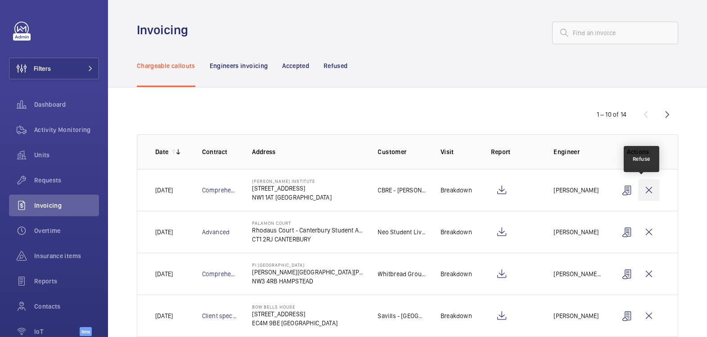
click at [639, 189] on wm-front-icon-button at bounding box center [649, 190] width 22 height 22
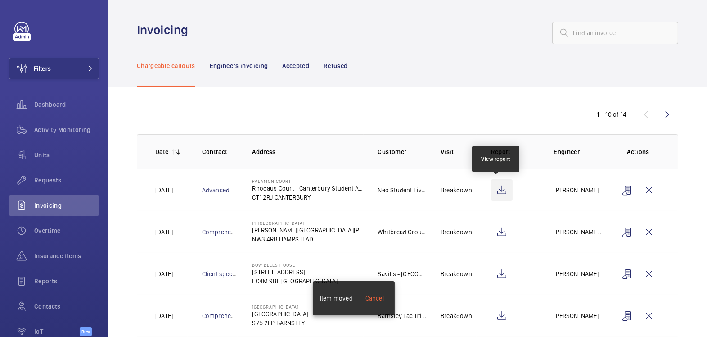
click at [506, 192] on wm-front-icon-button at bounding box center [502, 190] width 22 height 22
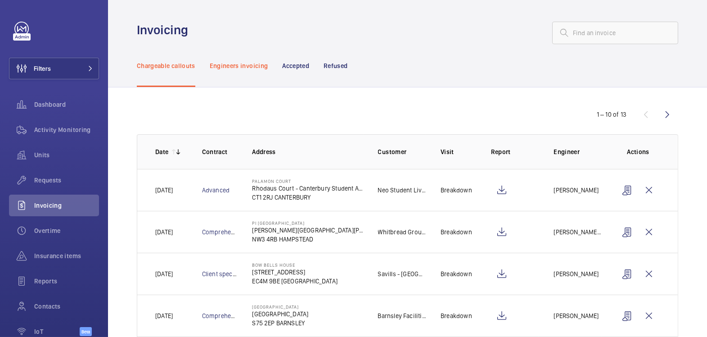
click at [254, 72] on div "Engineers invoicing" at bounding box center [239, 65] width 59 height 43
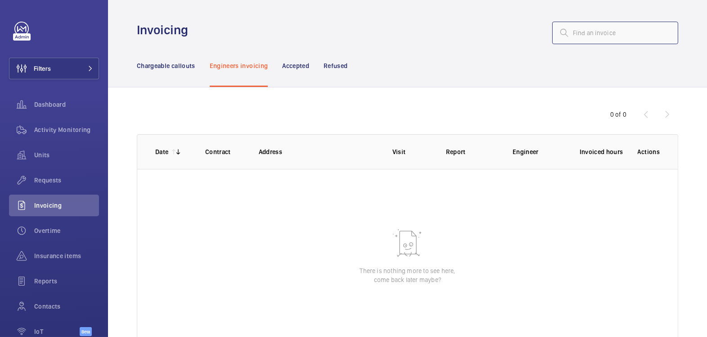
click at [578, 34] on input "text" at bounding box center [615, 33] width 126 height 23
type input "blu bra"
click at [661, 32] on mat-icon at bounding box center [666, 32] width 11 height 11
click at [304, 65] on p "Accepted" at bounding box center [295, 65] width 27 height 9
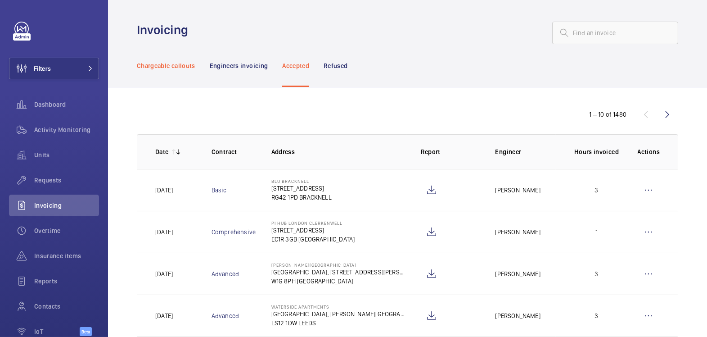
click at [152, 64] on p "Chargeable callouts" at bounding box center [166, 65] width 59 height 9
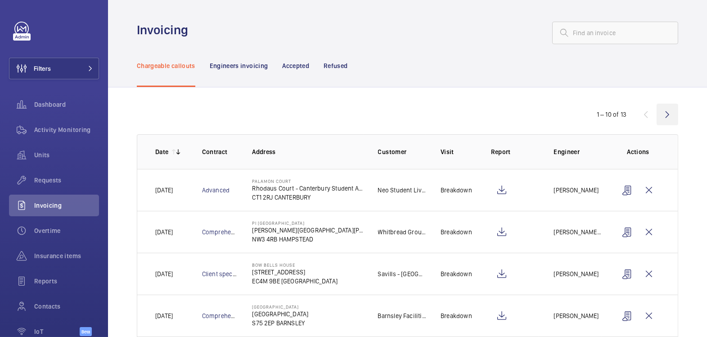
click at [660, 115] on wm-front-icon-button at bounding box center [668, 115] width 22 height 22
click at [660, 115] on div "1 – 10 of 13" at bounding box center [624, 114] width 108 height 11
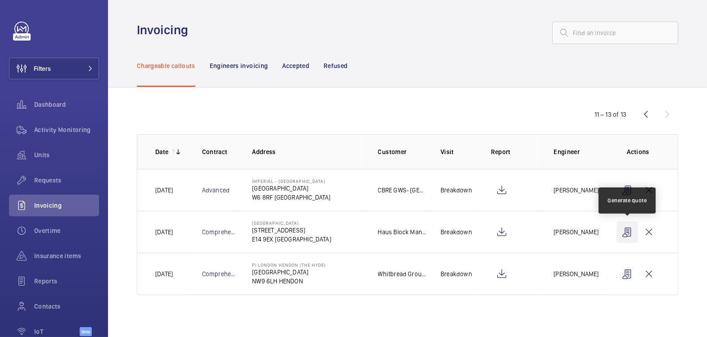
click at [629, 232] on wm-front-icon-button at bounding box center [628, 232] width 22 height 22
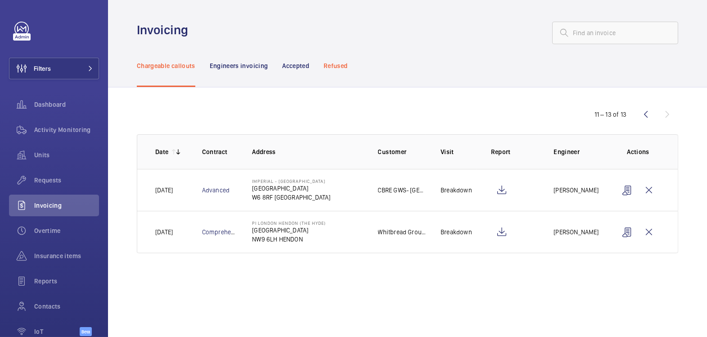
click at [337, 68] on p "Refused" at bounding box center [336, 65] width 24 height 9
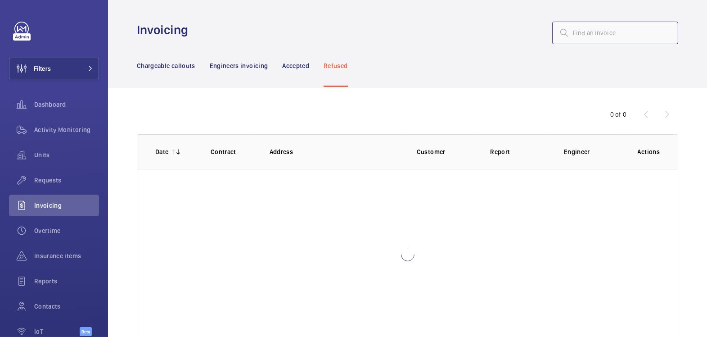
click at [600, 32] on input "text" at bounding box center [615, 33] width 126 height 23
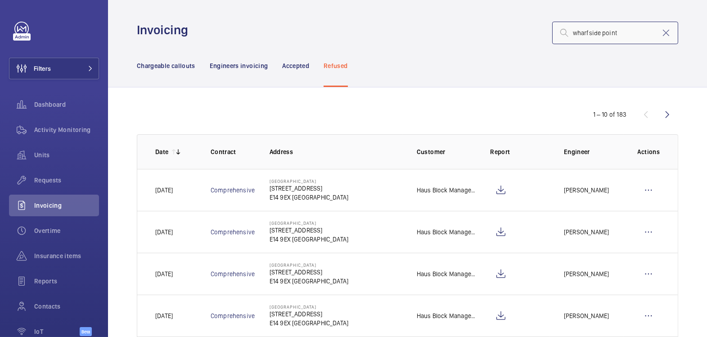
type input "wharfside point"
click at [644, 190] on wm-front-icon-button at bounding box center [649, 190] width 22 height 22
click at [625, 214] on p "Move to Engineers invoicing" at bounding box center [610, 217] width 80 height 9
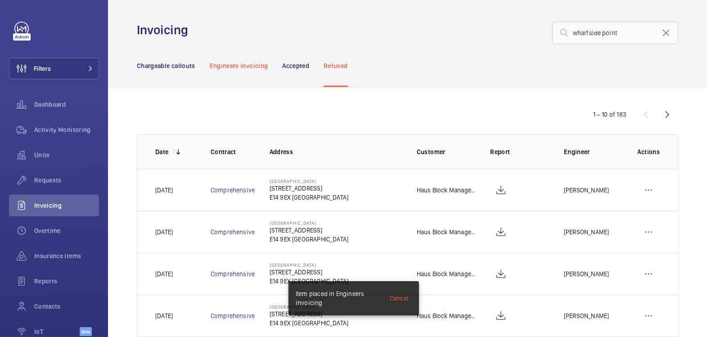
click at [249, 66] on p "Engineers invoicing" at bounding box center [239, 65] width 59 height 9
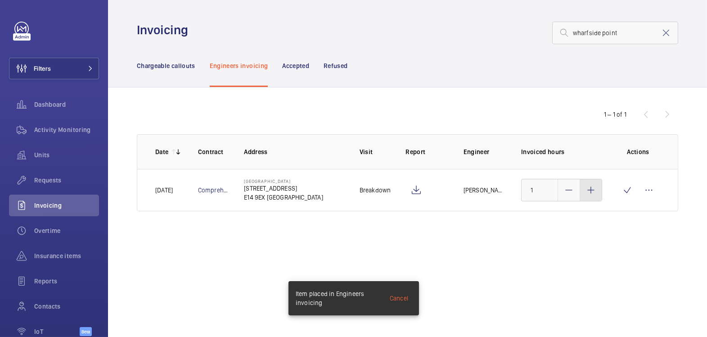
click at [594, 193] on mat-icon at bounding box center [591, 190] width 11 height 11
type input "3"
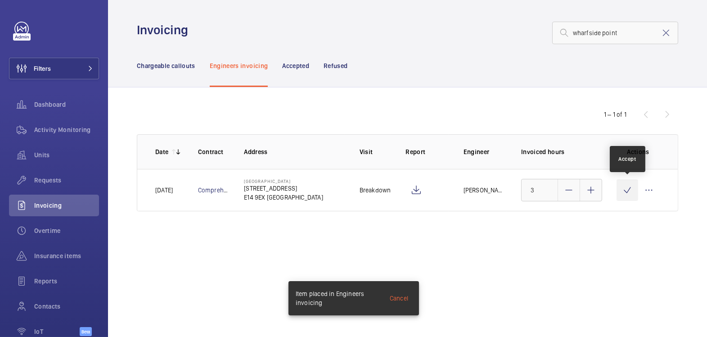
click at [624, 194] on wm-front-icon-button at bounding box center [628, 190] width 22 height 22
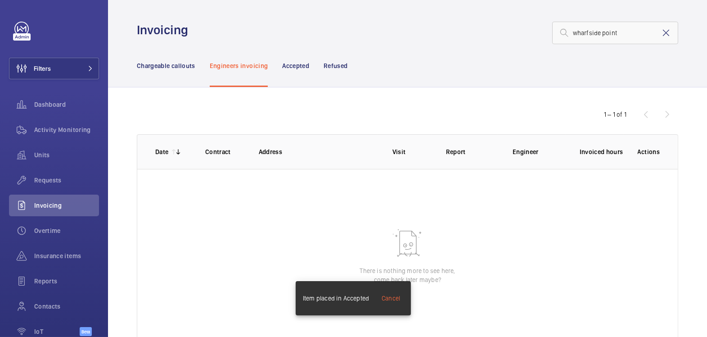
click at [661, 33] on mat-icon at bounding box center [666, 32] width 11 height 11
click at [168, 64] on p "Chargeable callouts" at bounding box center [166, 65] width 59 height 9
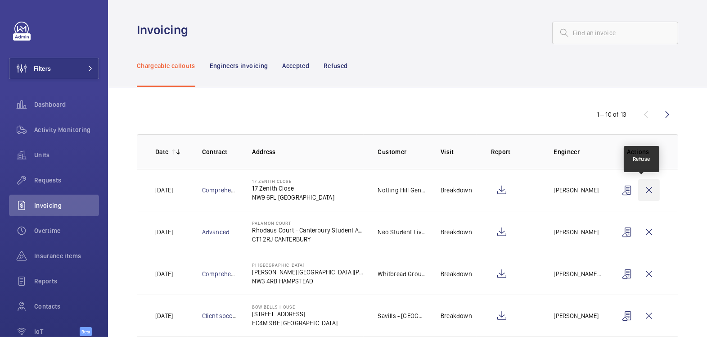
click at [640, 192] on wm-front-icon-button at bounding box center [649, 190] width 22 height 22
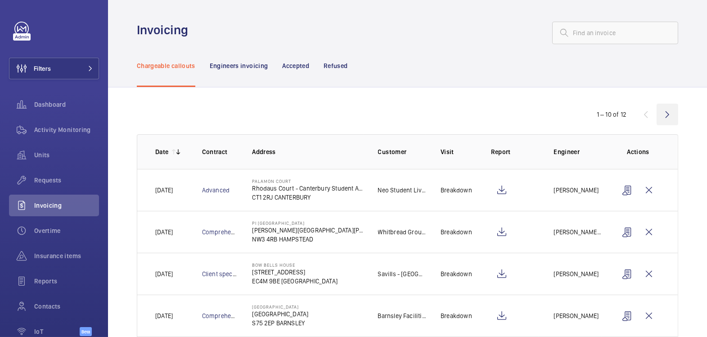
click at [657, 115] on wm-front-icon-button at bounding box center [668, 115] width 22 height 22
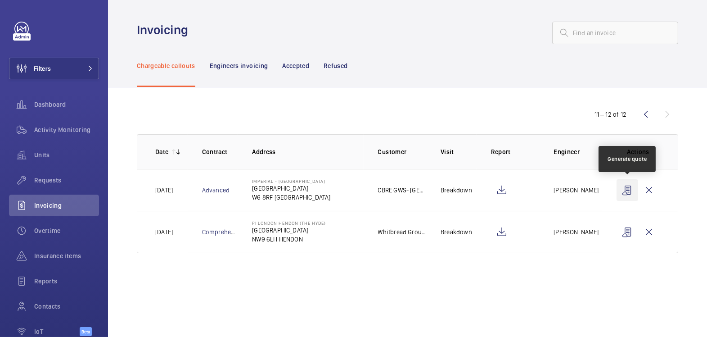
click at [627, 190] on wm-front-icon-button at bounding box center [628, 190] width 22 height 22
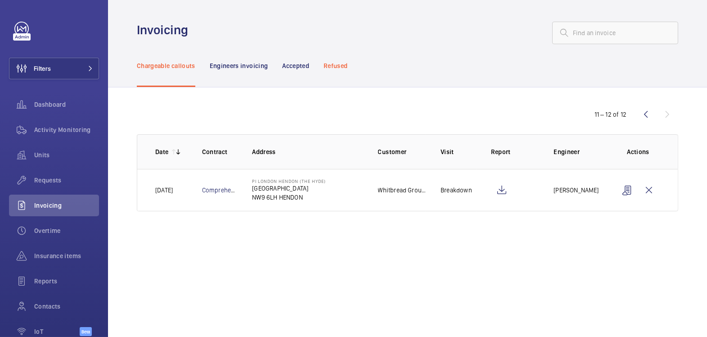
click at [343, 67] on p "Refused" at bounding box center [336, 65] width 24 height 9
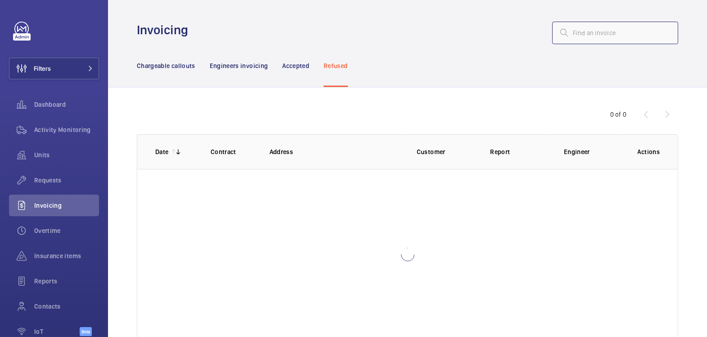
click at [611, 35] on input "text" at bounding box center [615, 33] width 126 height 23
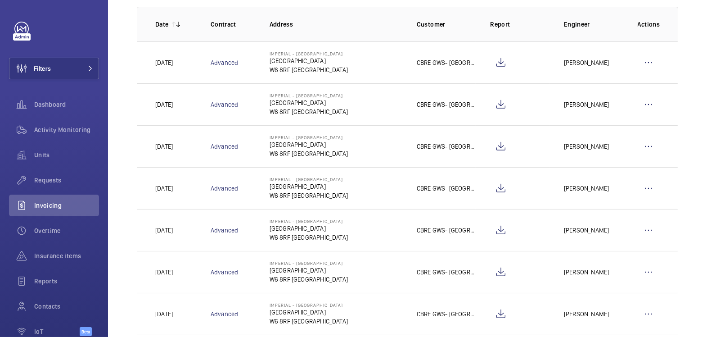
scroll to position [154, 0]
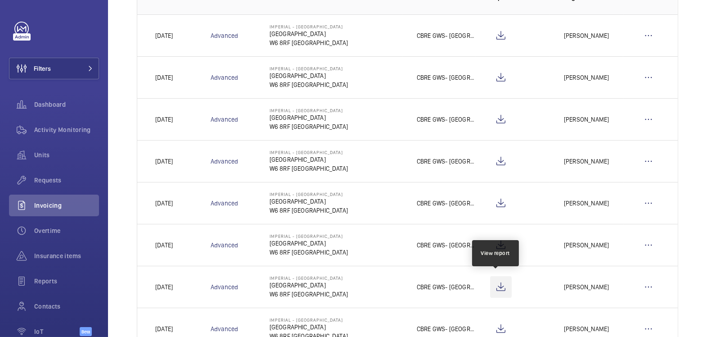
type input "charing cross"
click at [498, 284] on wm-front-icon-button at bounding box center [501, 287] width 22 height 22
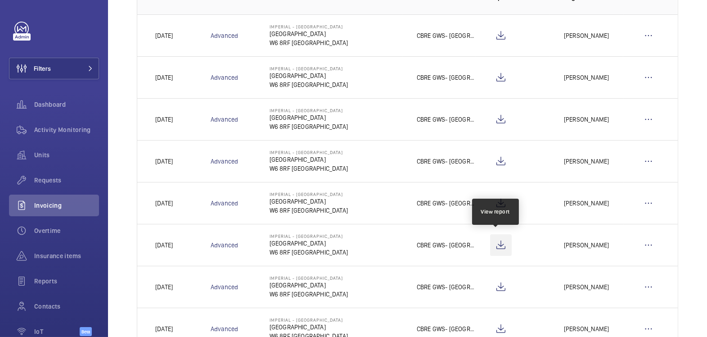
click at [496, 242] on wm-front-icon-button at bounding box center [501, 245] width 22 height 22
click at [643, 241] on wm-front-icon-button at bounding box center [649, 245] width 22 height 22
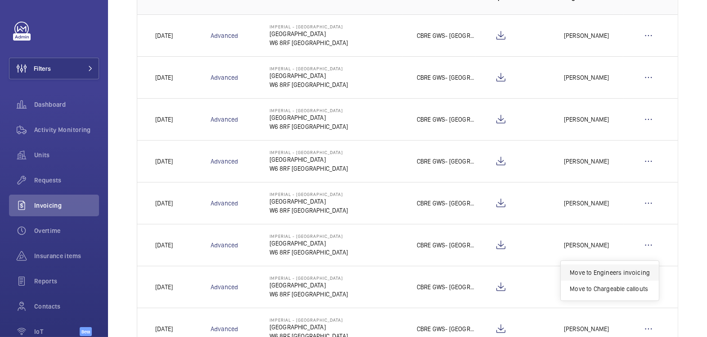
click at [635, 269] on p "Move to Engineers invoicing" at bounding box center [610, 272] width 80 height 9
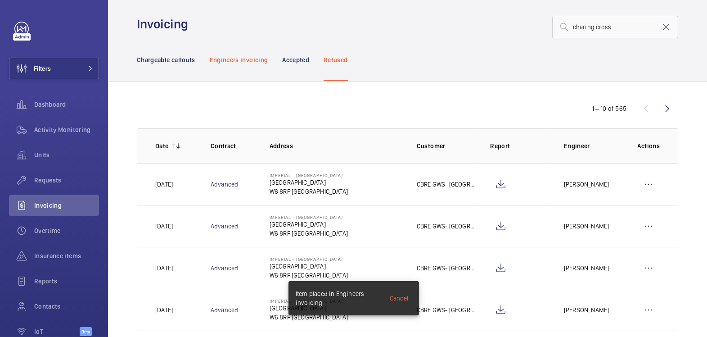
scroll to position [0, 0]
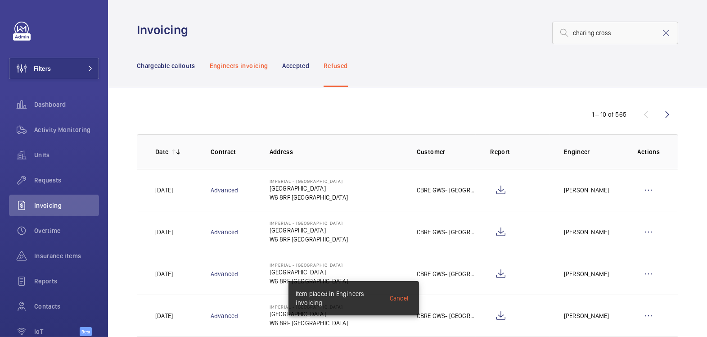
click at [250, 71] on div "Engineers invoicing" at bounding box center [239, 65] width 59 height 43
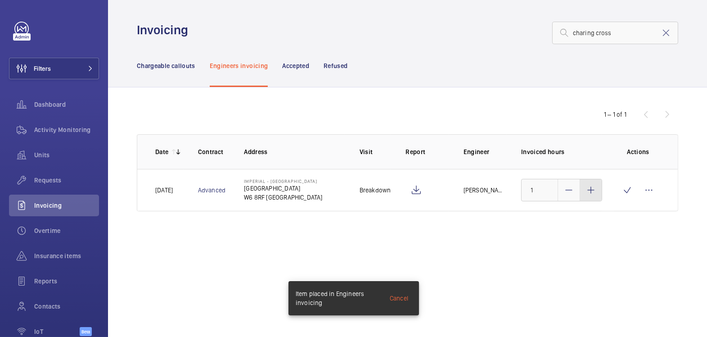
click at [597, 190] on div at bounding box center [591, 190] width 22 height 22
click at [598, 190] on div at bounding box center [591, 190] width 22 height 22
type input "3"
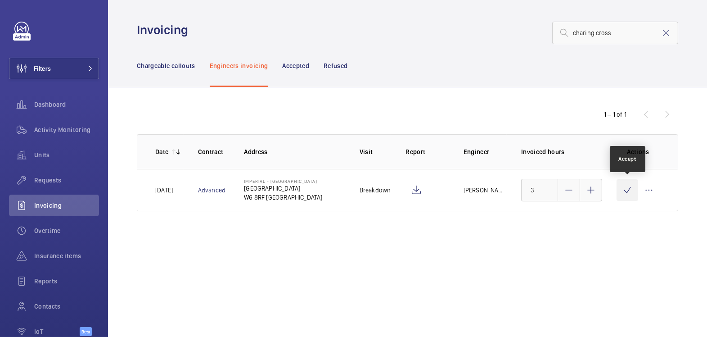
click at [623, 194] on wm-front-icon-button at bounding box center [628, 190] width 22 height 22
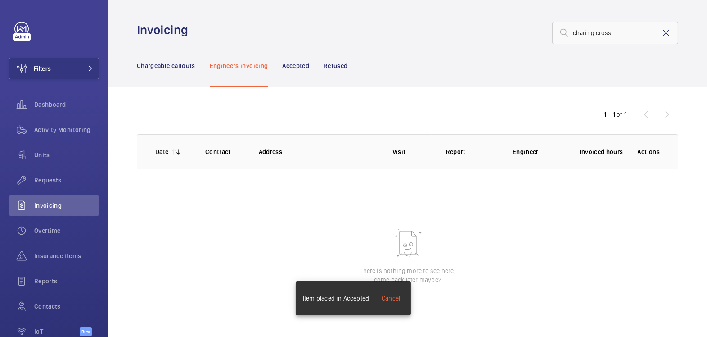
click at [661, 32] on mat-icon at bounding box center [666, 32] width 11 height 11
click at [184, 68] on p "Chargeable callouts" at bounding box center [166, 65] width 59 height 9
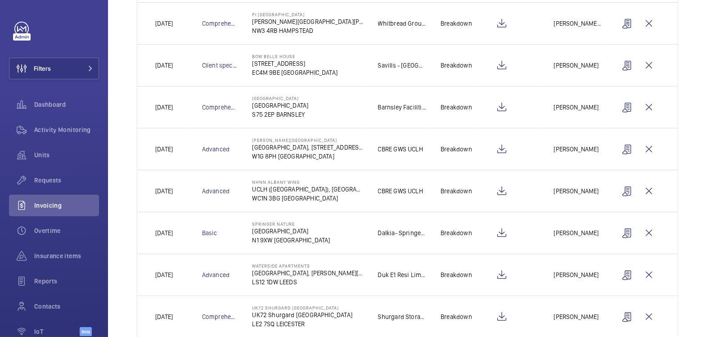
scroll to position [269, 0]
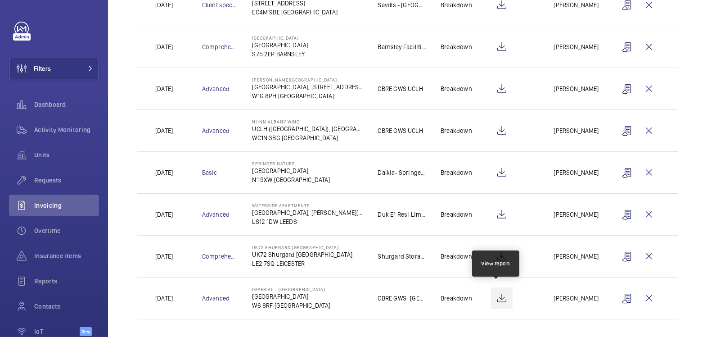
click at [497, 294] on wm-front-icon-button at bounding box center [502, 298] width 22 height 22
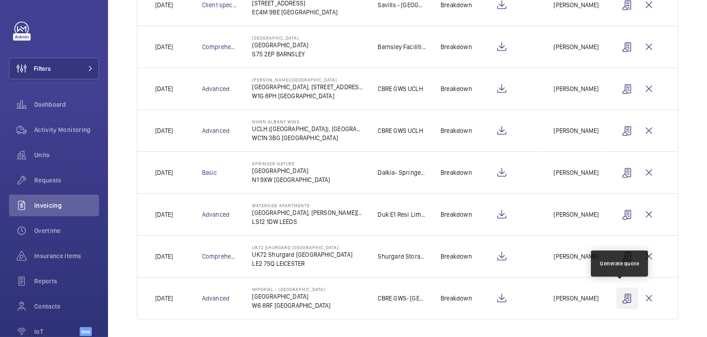
click at [617, 298] on wm-front-icon-button at bounding box center [628, 298] width 22 height 22
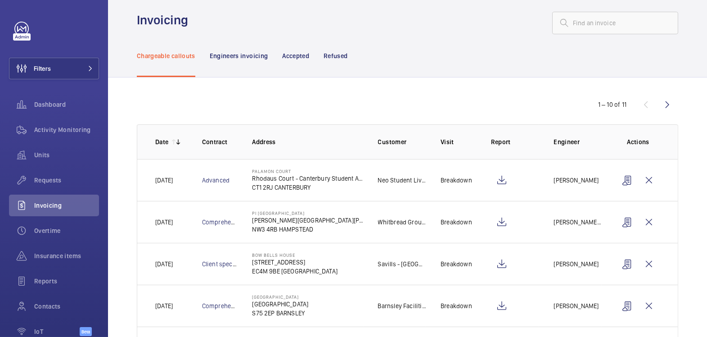
scroll to position [0, 0]
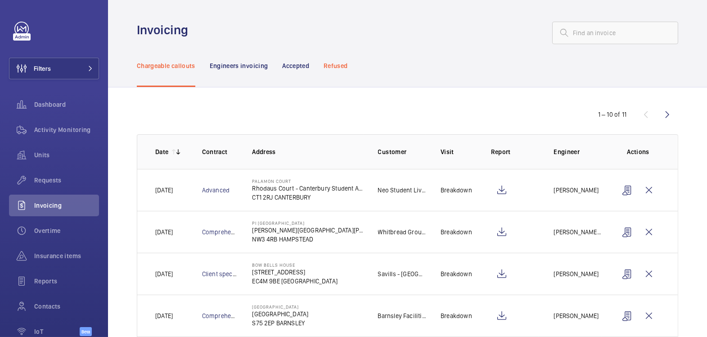
click at [340, 63] on p "Refused" at bounding box center [336, 65] width 24 height 9
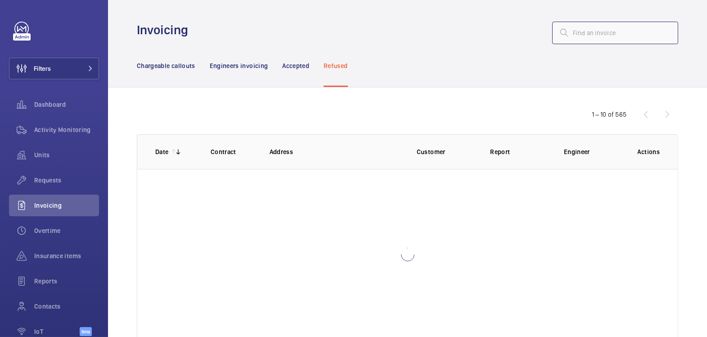
click at [599, 36] on input "text" at bounding box center [615, 33] width 126 height 23
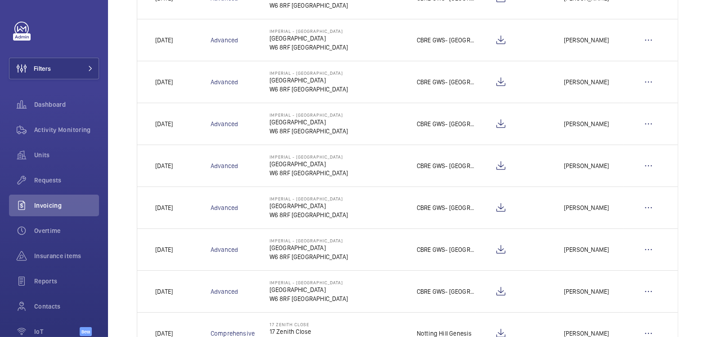
scroll to position [276, 0]
type input "charing cross"
click at [498, 163] on wm-front-icon-button at bounding box center [501, 165] width 22 height 22
click at [644, 166] on wm-front-icon-button at bounding box center [649, 165] width 22 height 22
click at [635, 191] on p "Move to Engineers invoicing" at bounding box center [610, 192] width 80 height 9
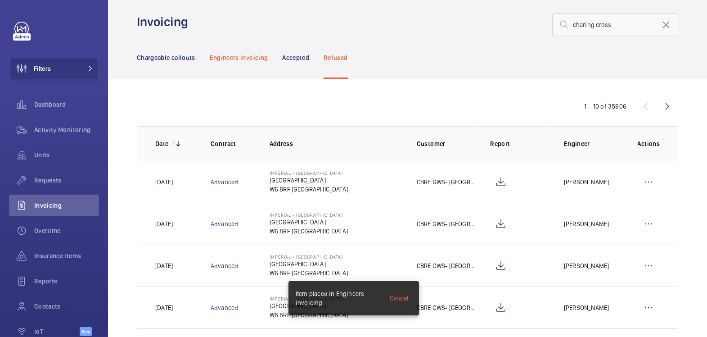
scroll to position [0, 0]
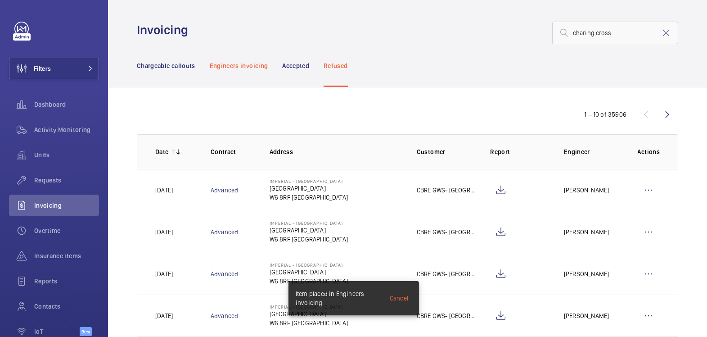
click at [226, 64] on p "Engineers invoicing" at bounding box center [239, 65] width 59 height 9
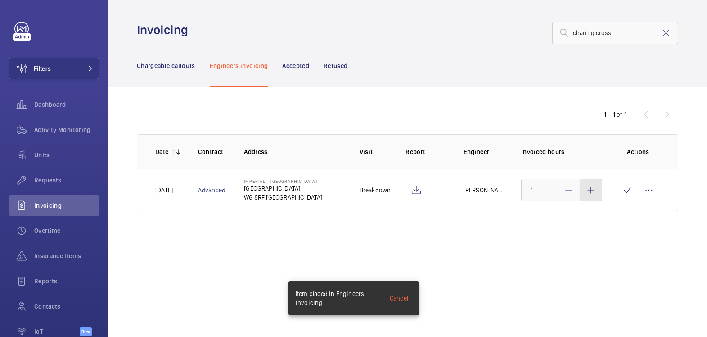
click at [601, 195] on div at bounding box center [591, 190] width 22 height 22
click at [599, 195] on div at bounding box center [591, 190] width 22 height 22
click at [600, 195] on div at bounding box center [591, 190] width 22 height 22
type input "3"
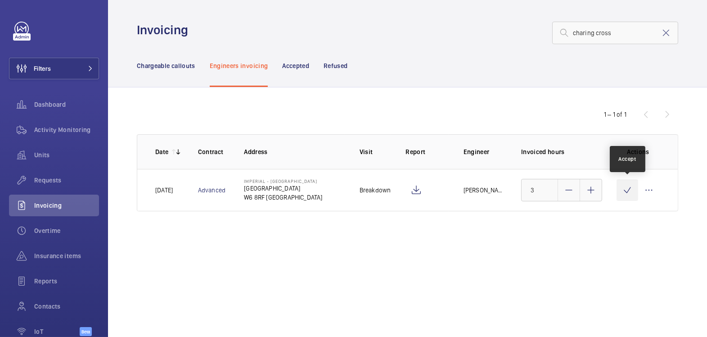
click at [630, 190] on wm-front-icon-button at bounding box center [628, 190] width 22 height 22
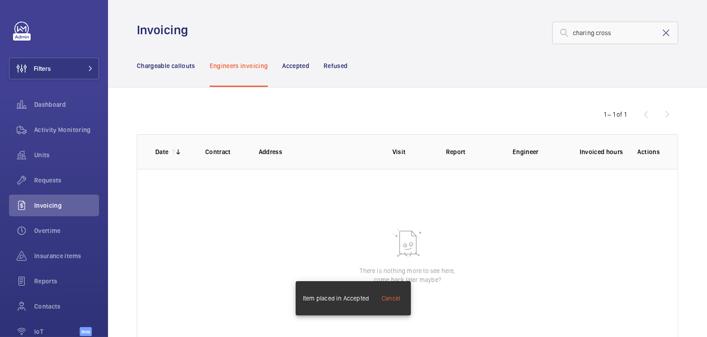
click at [661, 36] on mat-icon at bounding box center [666, 32] width 11 height 11
click at [149, 66] on p "Chargeable callouts" at bounding box center [166, 65] width 59 height 9
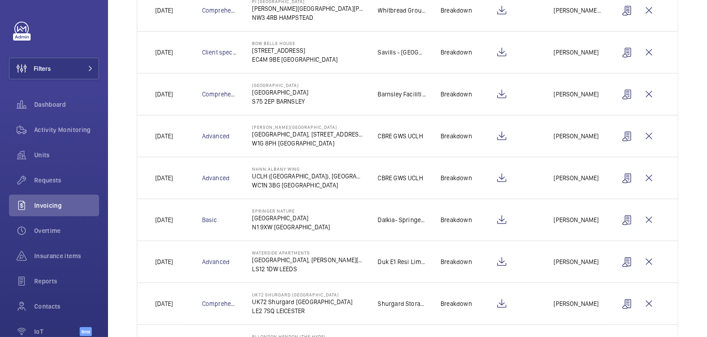
scroll to position [269, 0]
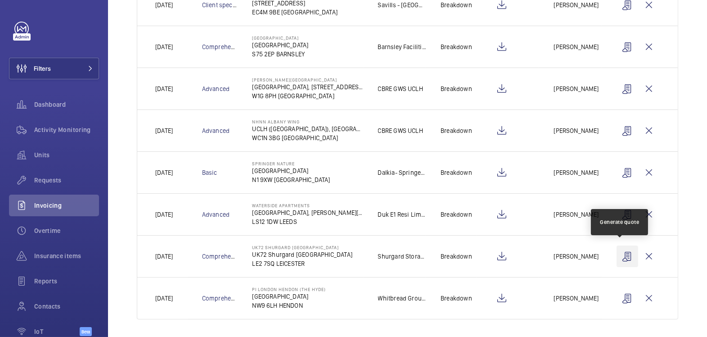
click at [619, 252] on wm-front-icon-button at bounding box center [628, 256] width 22 height 22
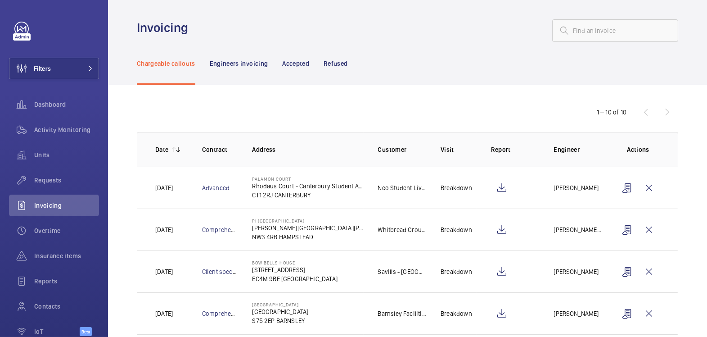
scroll to position [0, 0]
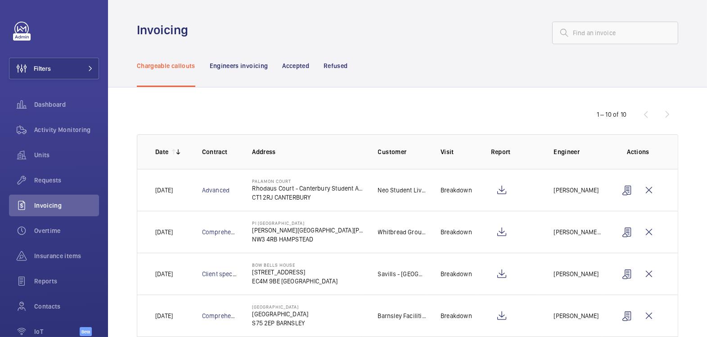
drag, startPoint x: 342, startPoint y: 63, endPoint x: 403, endPoint y: 59, distance: 61.4
click at [342, 63] on p "Refused" at bounding box center [336, 65] width 24 height 9
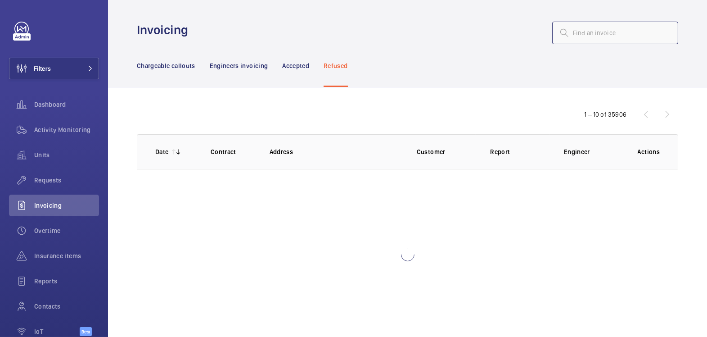
click at [614, 35] on input "text" at bounding box center [615, 33] width 126 height 23
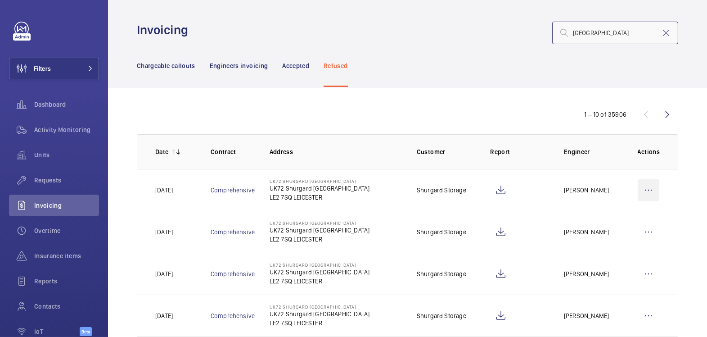
type input "leicester"
click at [642, 186] on wm-front-icon-button at bounding box center [649, 190] width 22 height 22
click at [624, 217] on p "Move to Engineers invoicing" at bounding box center [610, 217] width 80 height 9
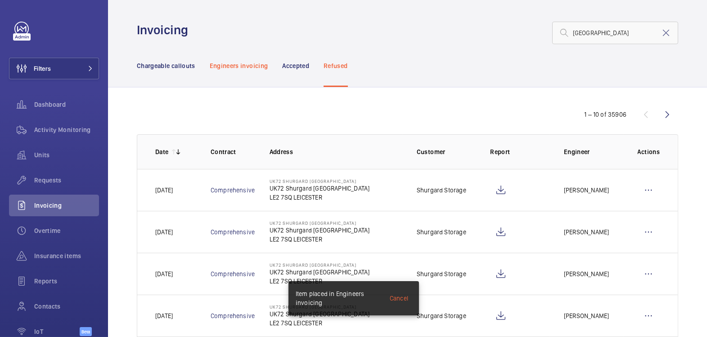
click at [252, 69] on p "Engineers invoicing" at bounding box center [239, 65] width 59 height 9
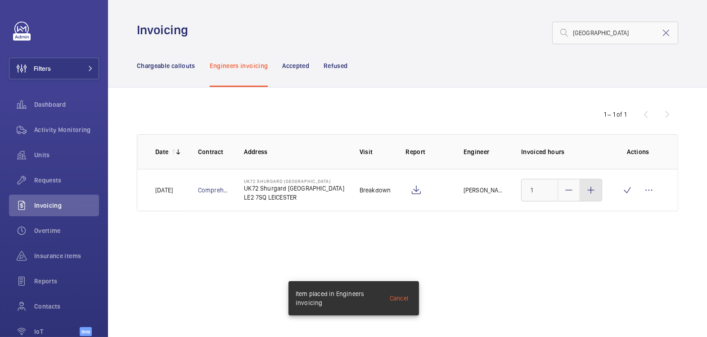
click at [590, 192] on mat-icon at bounding box center [591, 190] width 11 height 11
click at [590, 191] on mat-icon at bounding box center [591, 190] width 11 height 11
click at [591, 191] on mat-icon at bounding box center [591, 190] width 11 height 11
type input "3"
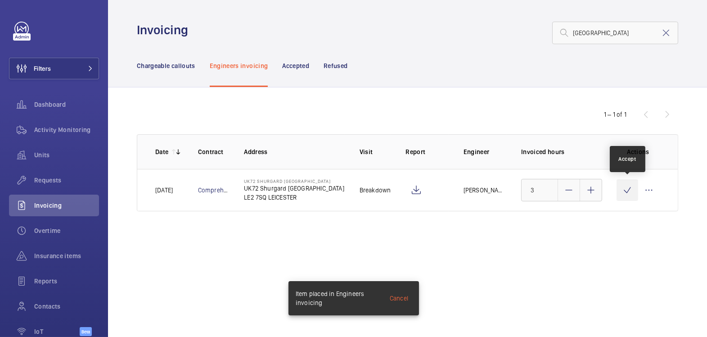
click at [627, 191] on wm-front-icon-button at bounding box center [628, 190] width 22 height 22
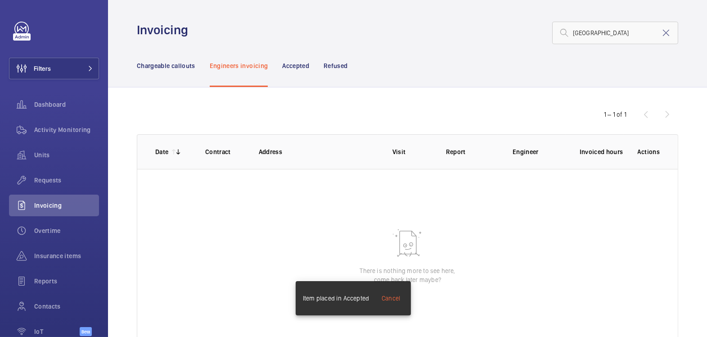
click at [661, 36] on mat-icon at bounding box center [666, 32] width 11 height 11
click at [183, 63] on p "Chargeable callouts" at bounding box center [166, 65] width 59 height 9
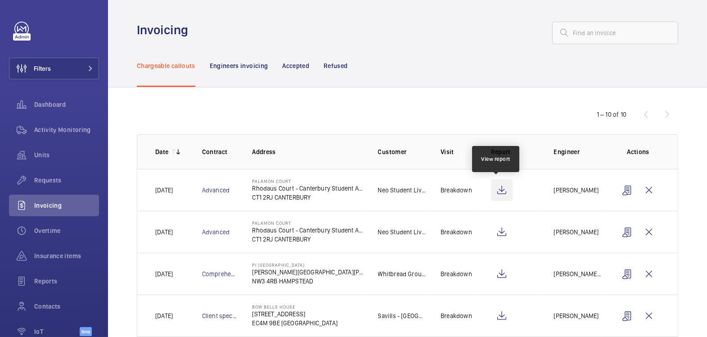
click at [491, 189] on wm-front-icon-button at bounding box center [502, 190] width 22 height 22
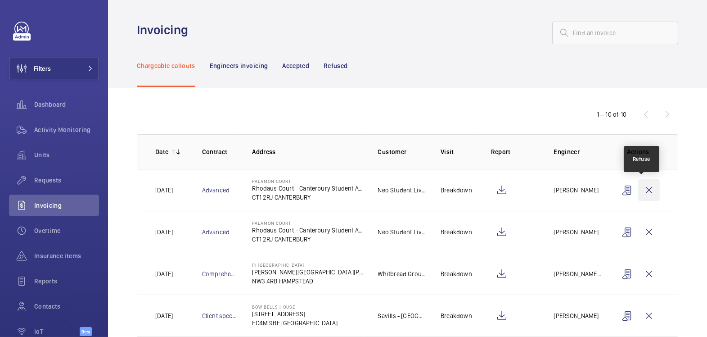
click at [642, 183] on wm-front-icon-button at bounding box center [649, 190] width 22 height 22
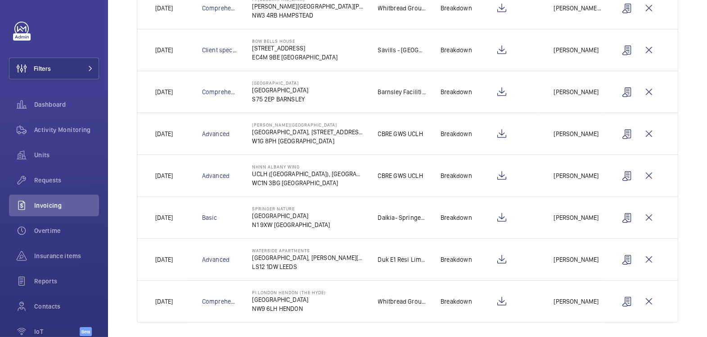
scroll to position [217, 0]
